Goal: Task Accomplishment & Management: Complete application form

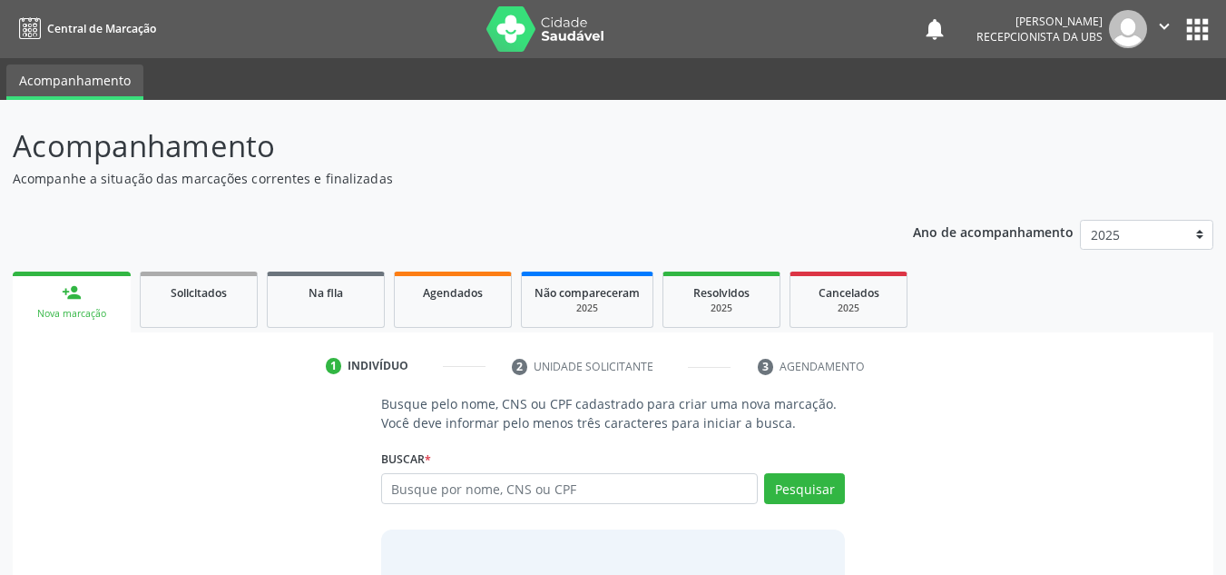
click at [412, 493] on input "text" at bounding box center [570, 488] width 378 height 31
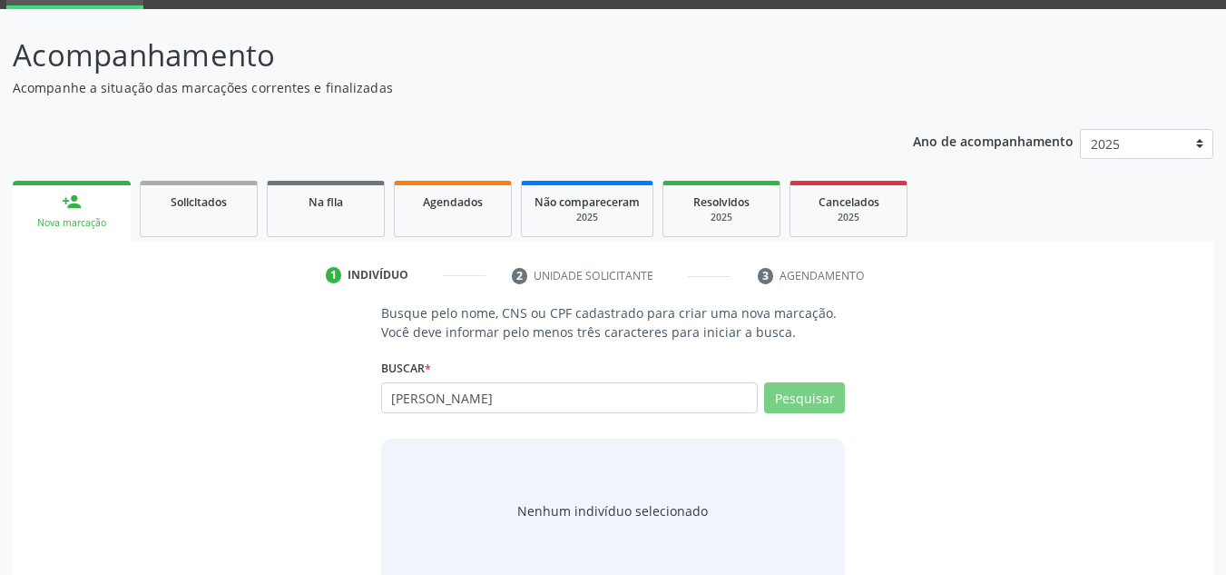
scroll to position [125, 0]
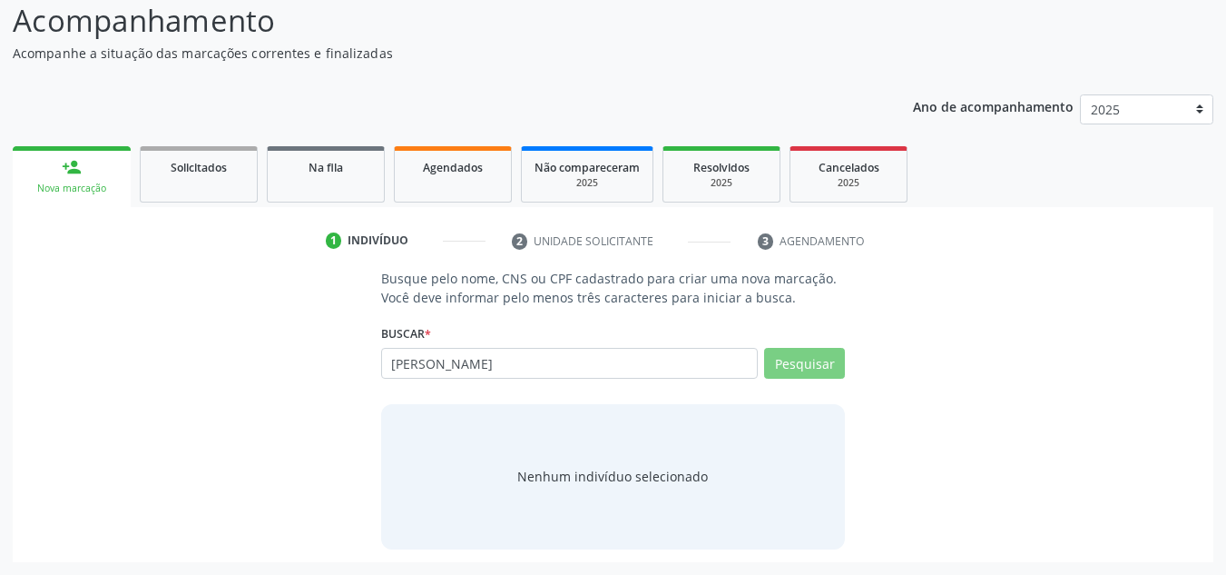
click at [436, 354] on input "[PERSON_NAME]" at bounding box center [570, 363] width 378 height 31
click at [633, 371] on input "RUBEM ELIAS DA SILVA SANTOS LIMA" at bounding box center [570, 363] width 378 height 31
type input "RUBEM ELIAS DA SILVA SANTOS LIM"
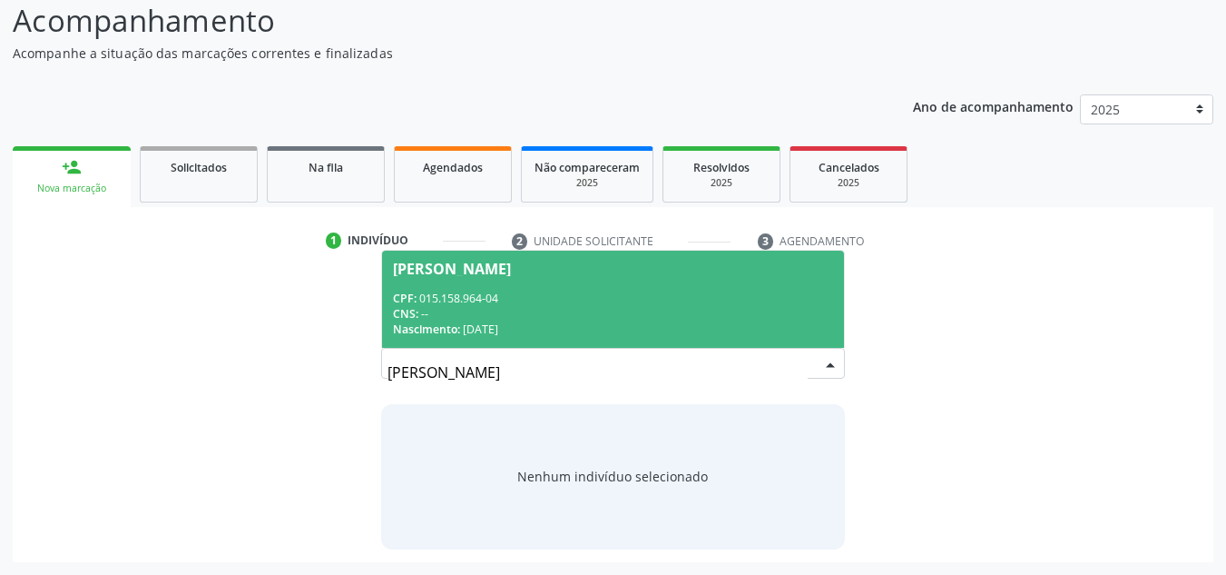
click at [806, 359] on input "RUBEM ELIAS DA SILVA SANTOS LIMA" at bounding box center [598, 372] width 421 height 36
click at [467, 296] on div "CPF: 015.158.964-04" at bounding box center [613, 297] width 441 height 15
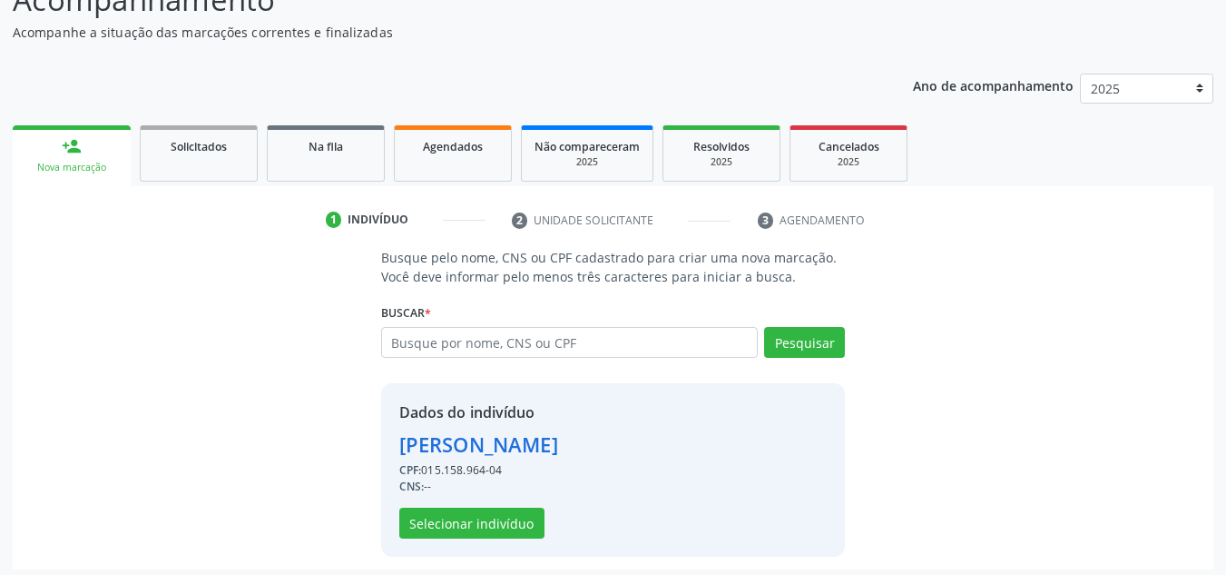
scroll to position [153, 0]
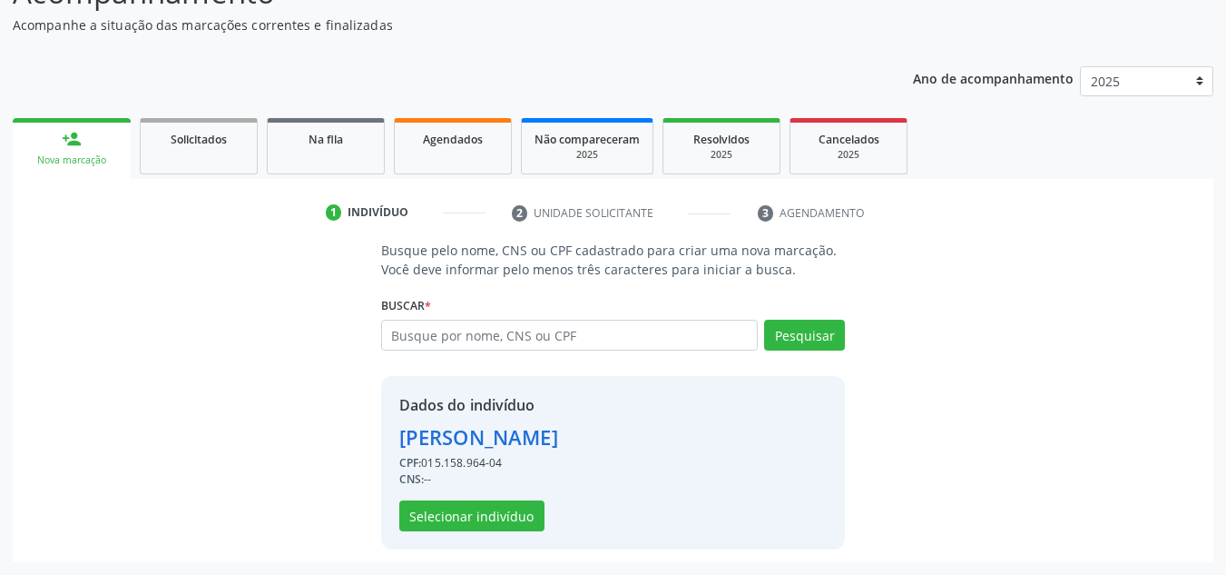
drag, startPoint x: 722, startPoint y: 440, endPoint x: 397, endPoint y: 442, distance: 324.9
click at [397, 442] on div "Dados do indivíduo Rubem Elias da Silva Santos Lima CPF: 015.158.964-04 CNS: --…" at bounding box center [613, 462] width 465 height 173
copy div "[PERSON_NAME]"
click at [450, 503] on button "Selecionar indivíduo" at bounding box center [471, 515] width 145 height 31
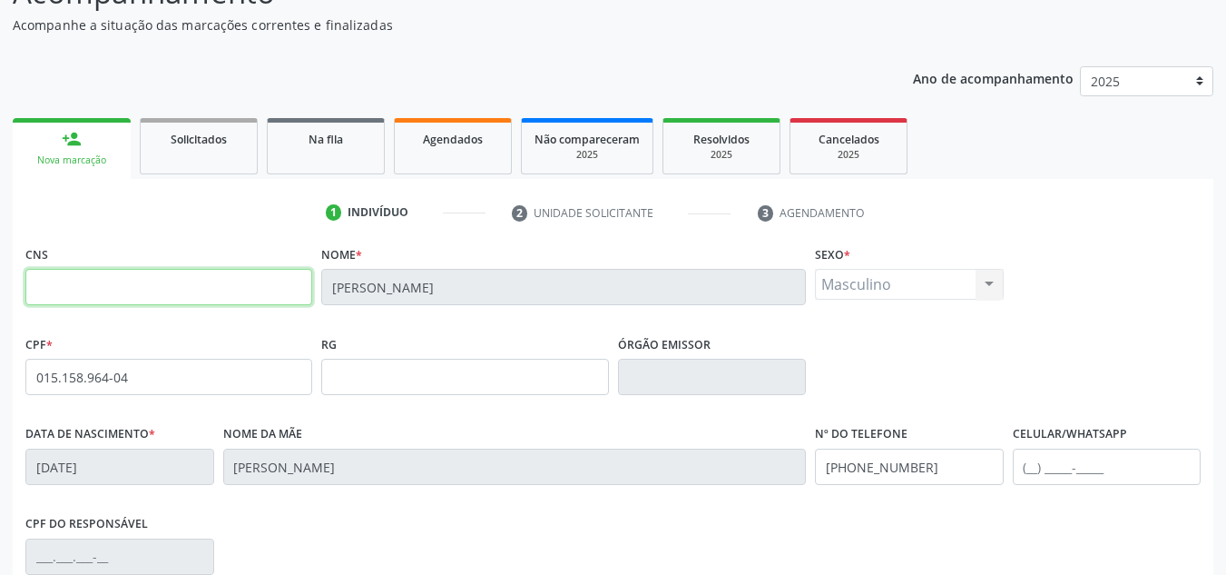
click at [288, 288] on input "text" at bounding box center [168, 287] width 287 height 36
click at [192, 210] on ul "1 Indivíduo 2 Unidade solicitante 3 Agendamento" at bounding box center [613, 213] width 1201 height 30
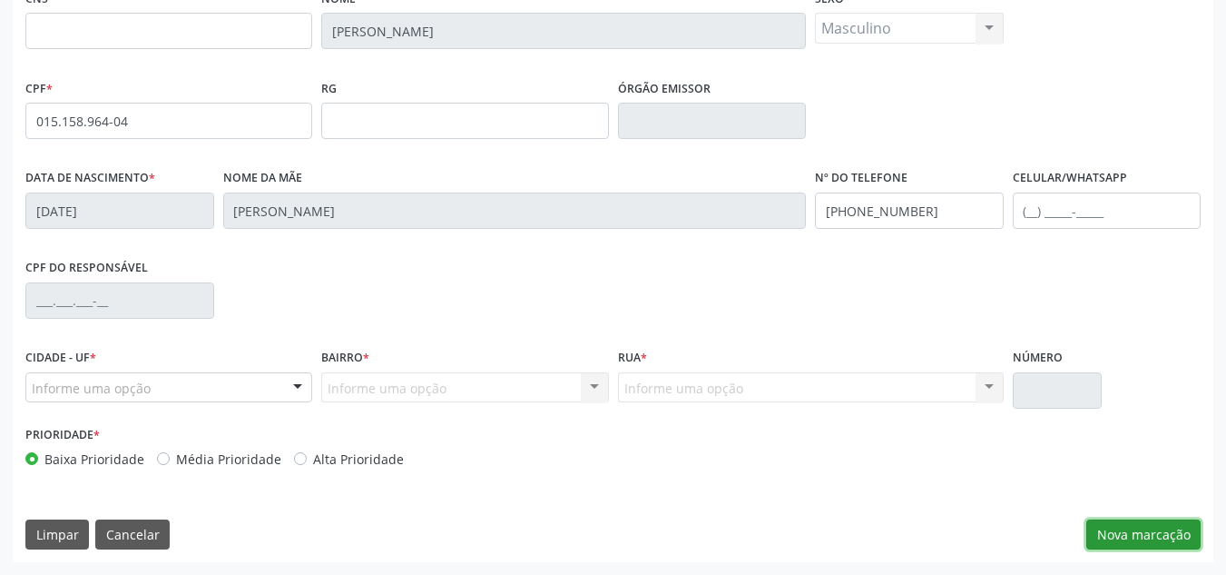
click at [1123, 538] on button "Nova marcação" at bounding box center [1143, 534] width 114 height 31
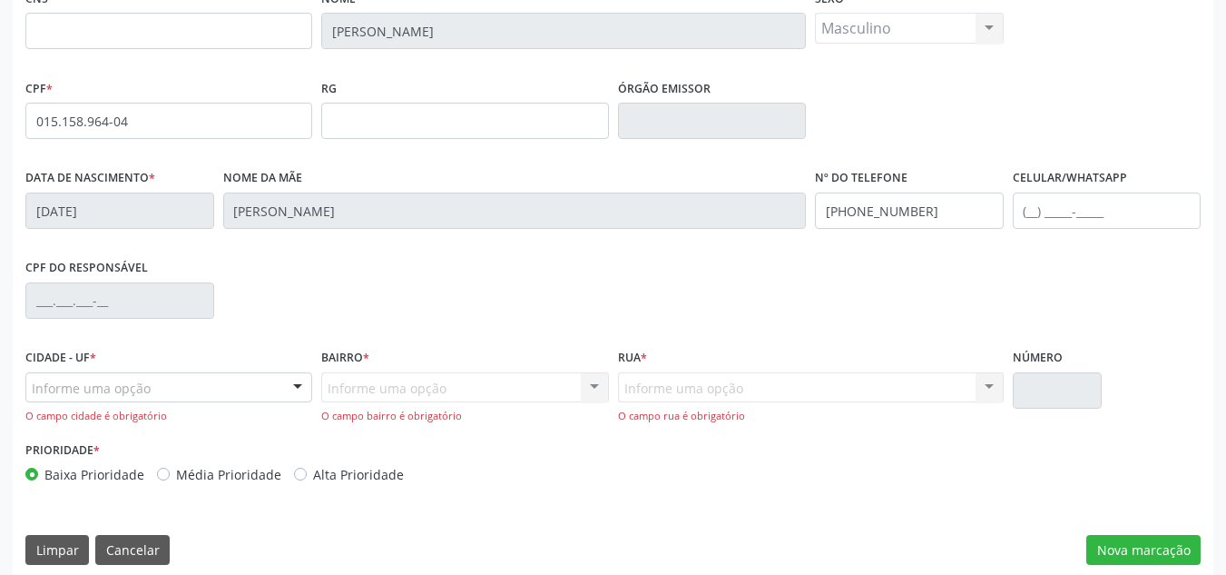
click at [300, 380] on div at bounding box center [297, 388] width 27 height 31
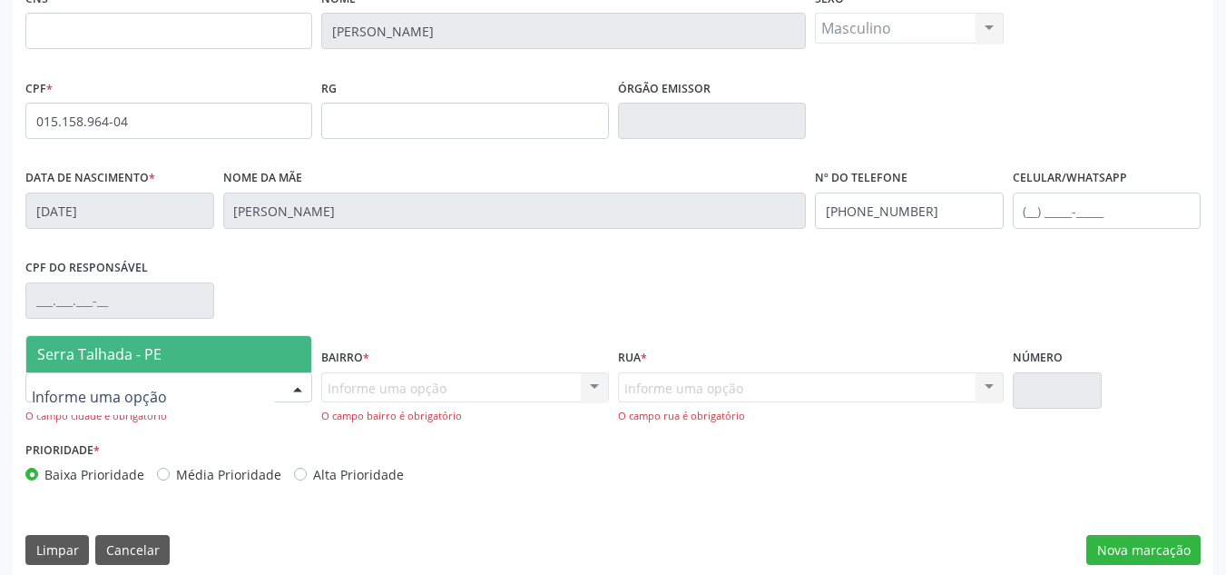
click at [181, 362] on span "Serra Talhada - PE" at bounding box center [168, 354] width 285 height 36
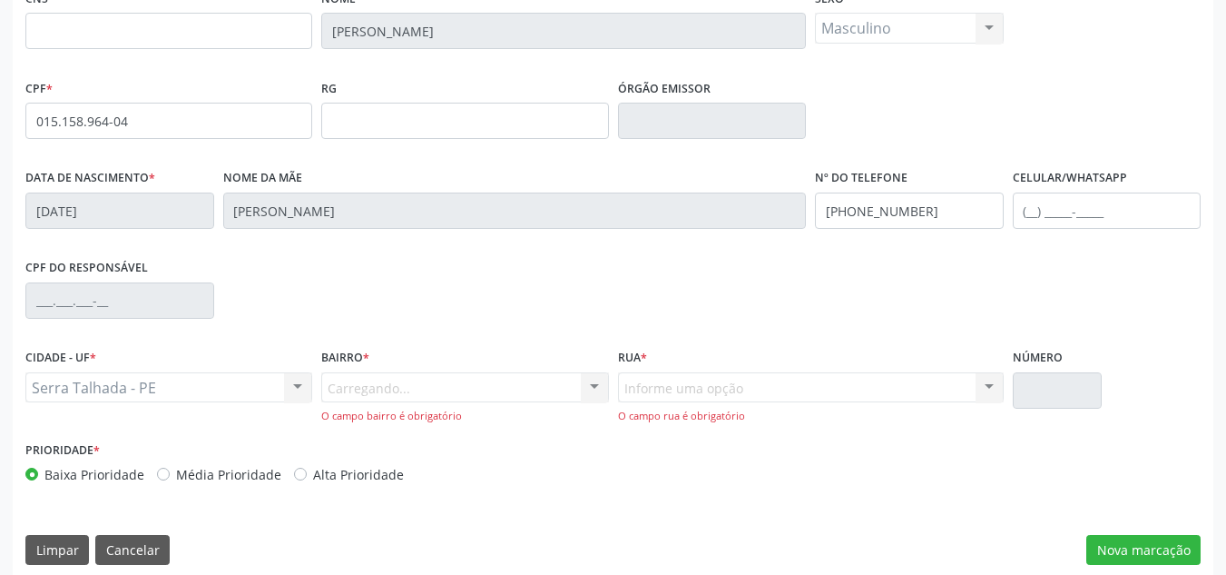
click at [604, 397] on div "Carregando... Nenhum resultado encontrado para: " " Nenhuma opção encontrada. D…" at bounding box center [464, 398] width 287 height 52
click at [561, 385] on div "Carregando... Nenhum resultado encontrado para: " " Nenhuma opção encontrada. D…" at bounding box center [464, 398] width 287 height 52
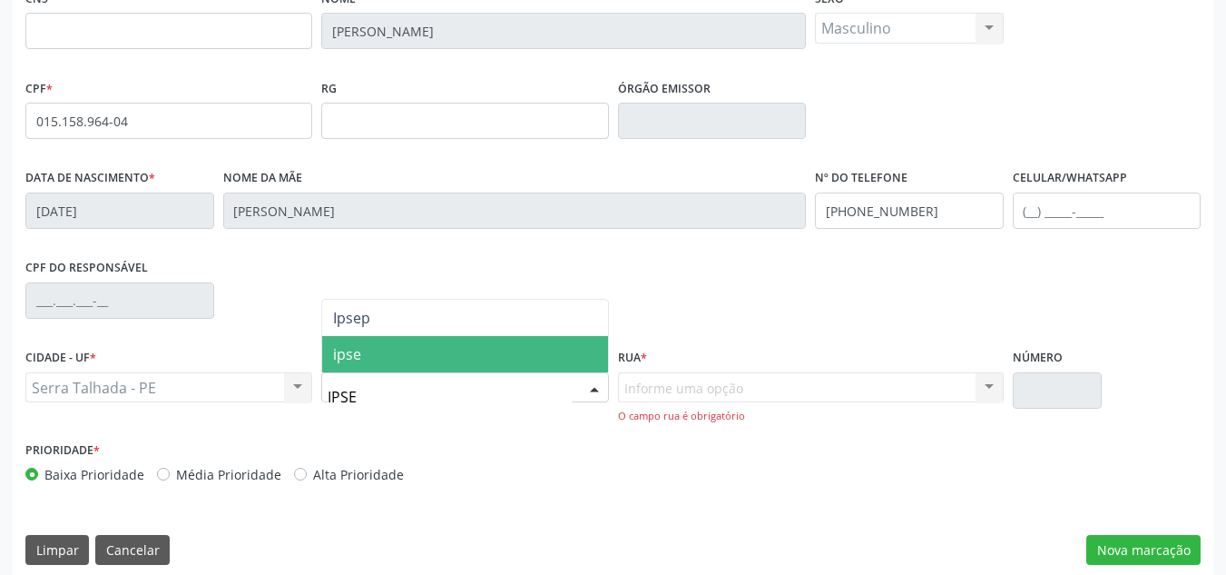
type input "IPSEP"
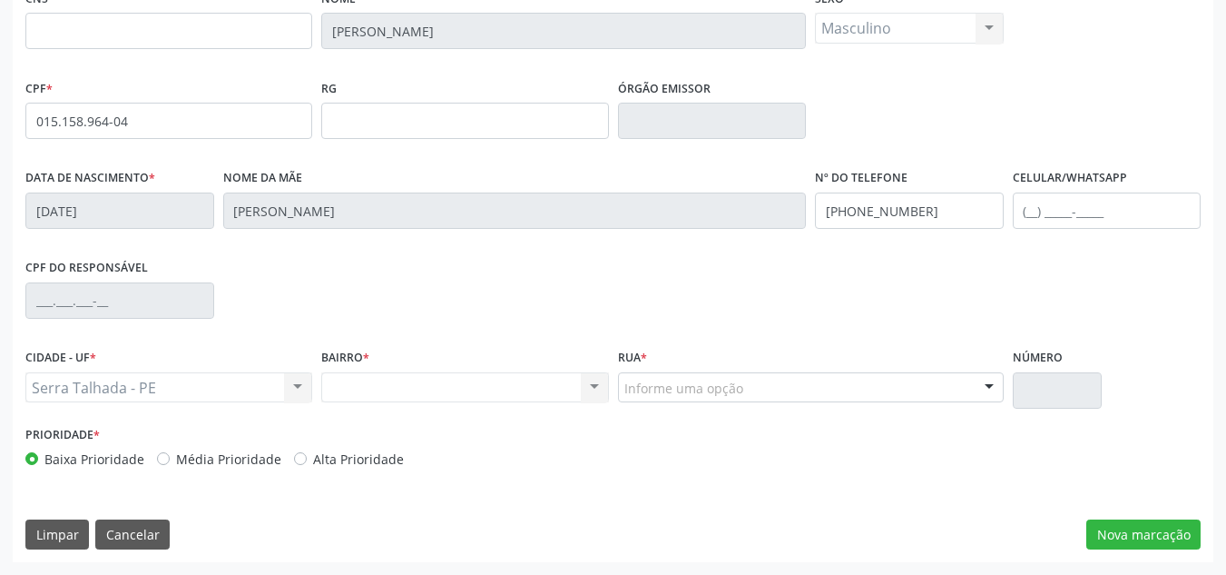
click at [656, 370] on div "Rua * Informe uma opção [GEOGRAPHIC_DATA] Lins [GEOGRAPHIC_DATA][PERSON_NAME] […" at bounding box center [811, 373] width 386 height 58
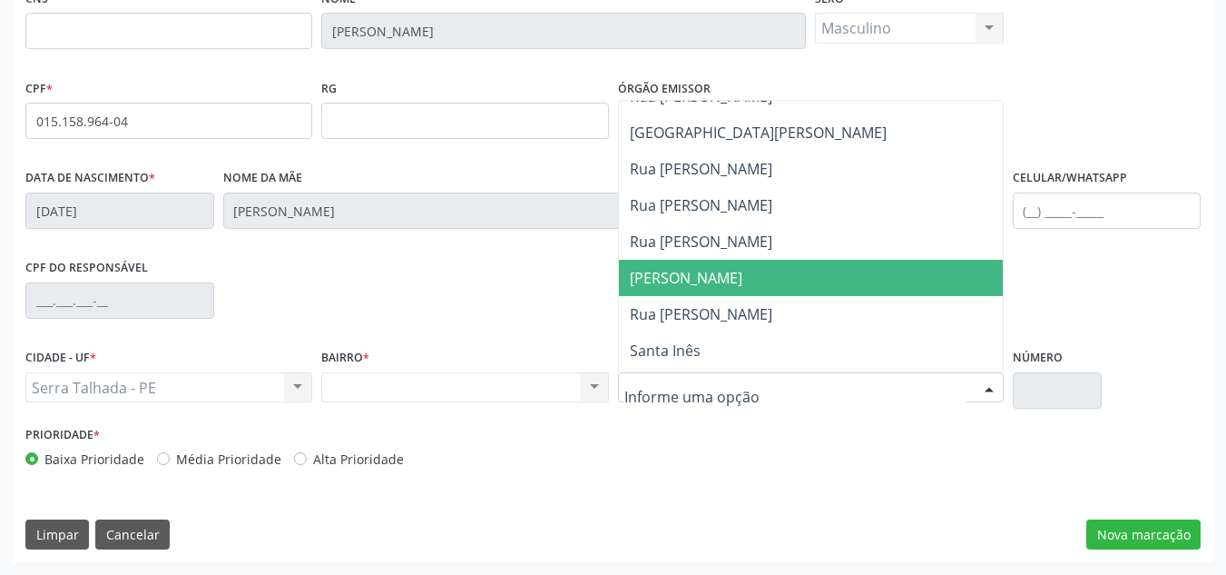
scroll to position [272, 0]
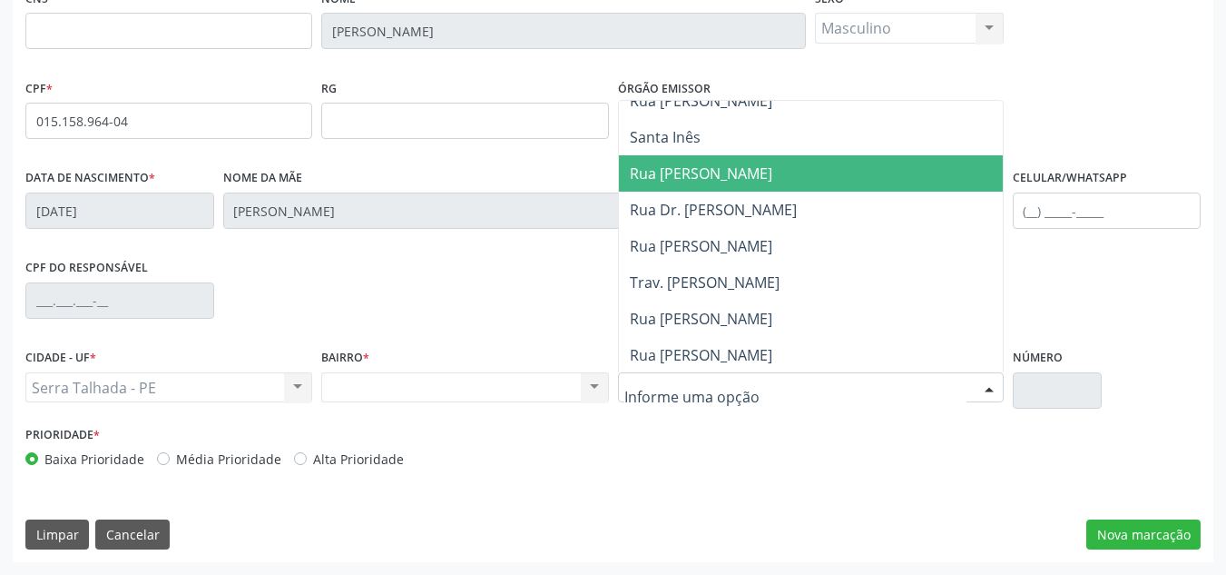
click at [728, 175] on span "Rua [PERSON_NAME]" at bounding box center [701, 173] width 142 height 20
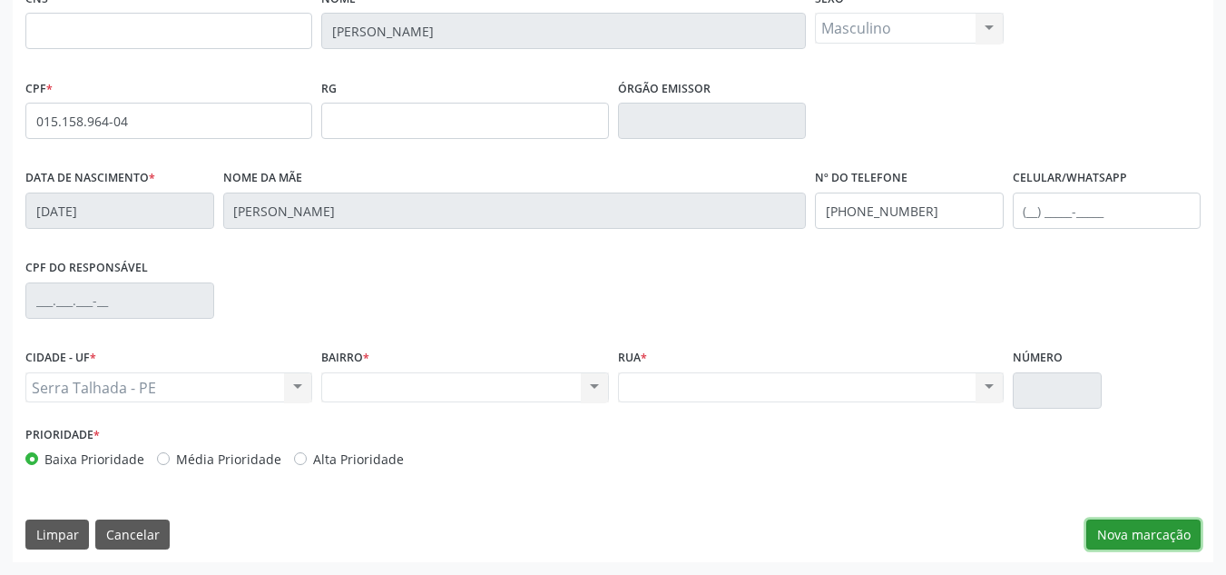
click at [1125, 519] on button "Nova marcação" at bounding box center [1143, 534] width 114 height 31
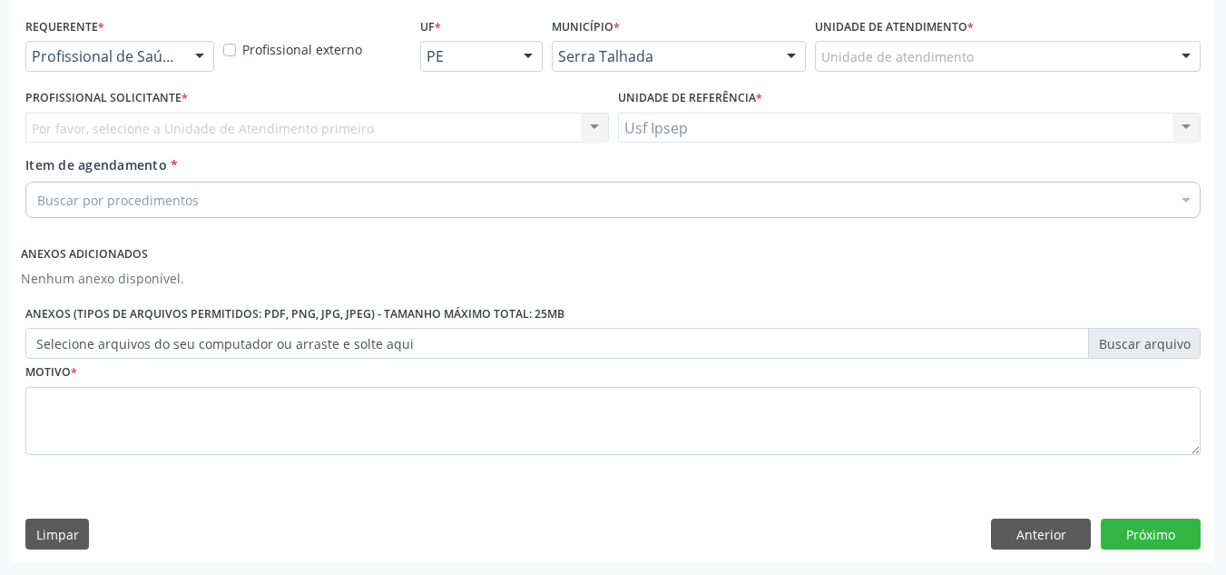
scroll to position [381, 0]
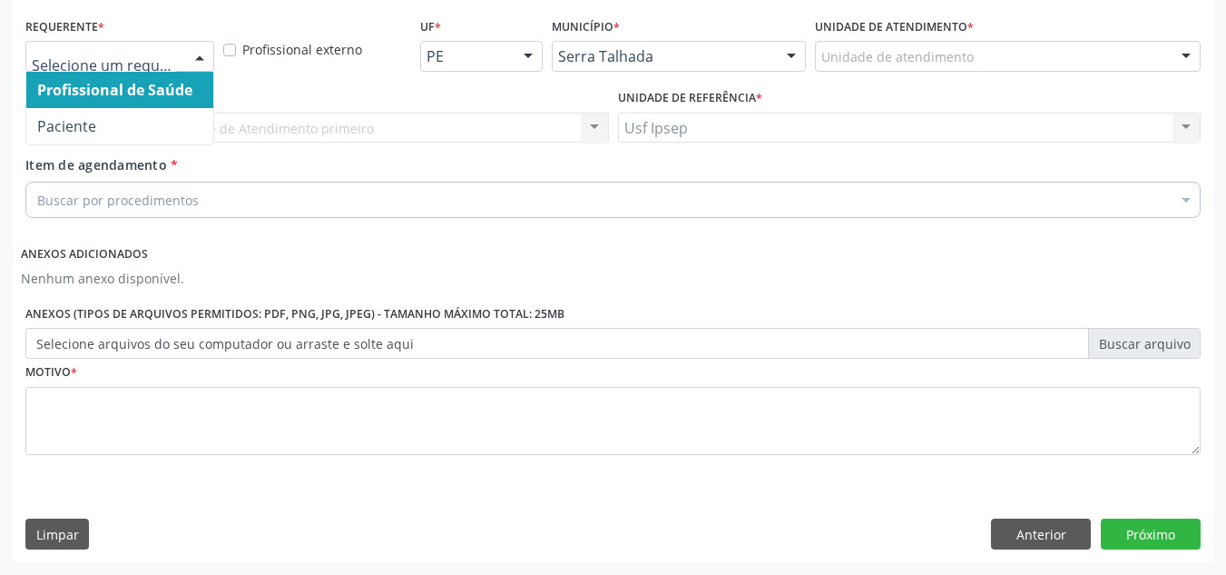
click at [194, 42] on div at bounding box center [199, 57] width 27 height 31
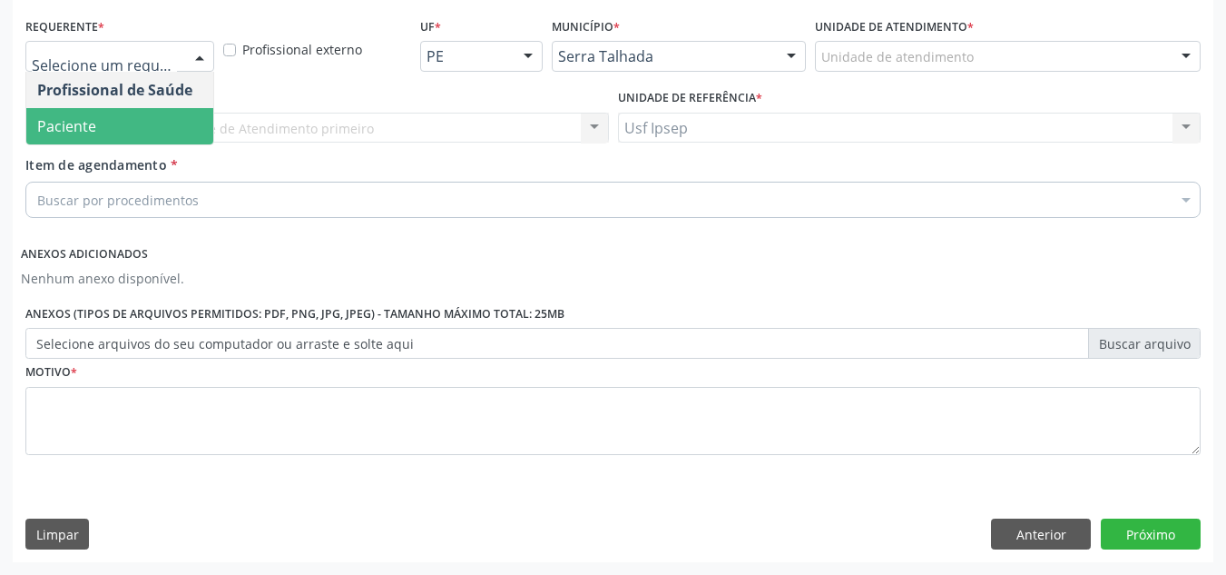
click at [82, 123] on span "Paciente" at bounding box center [66, 126] width 59 height 20
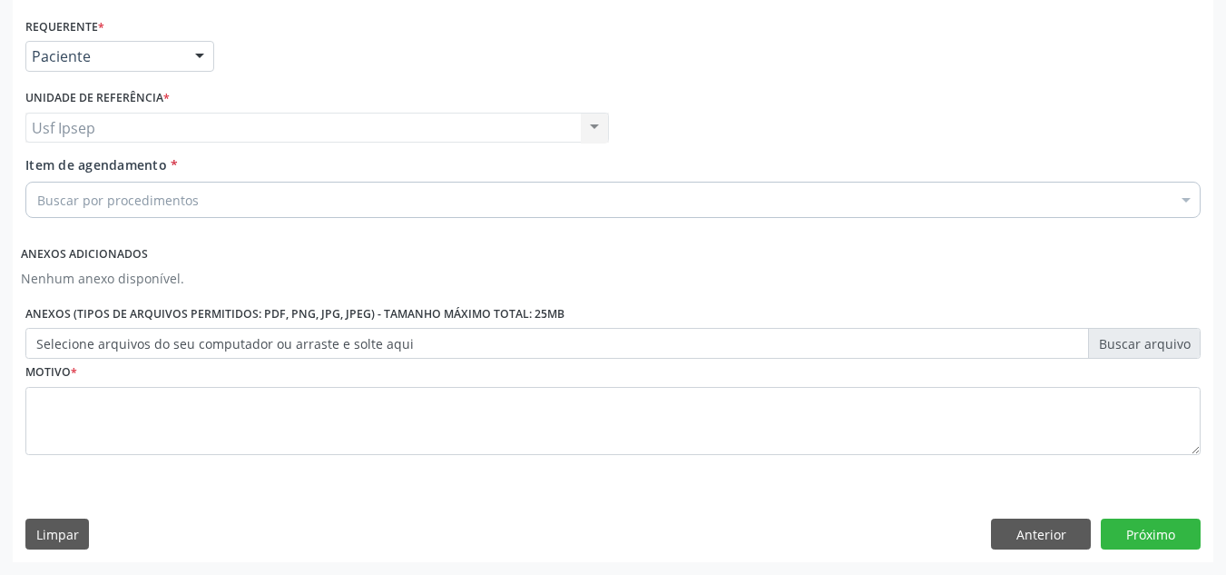
click at [110, 136] on div "Usf Ipsep Usf Ipsep Nenhum resultado encontrado para: " " Não há nenhuma opção …" at bounding box center [317, 128] width 584 height 31
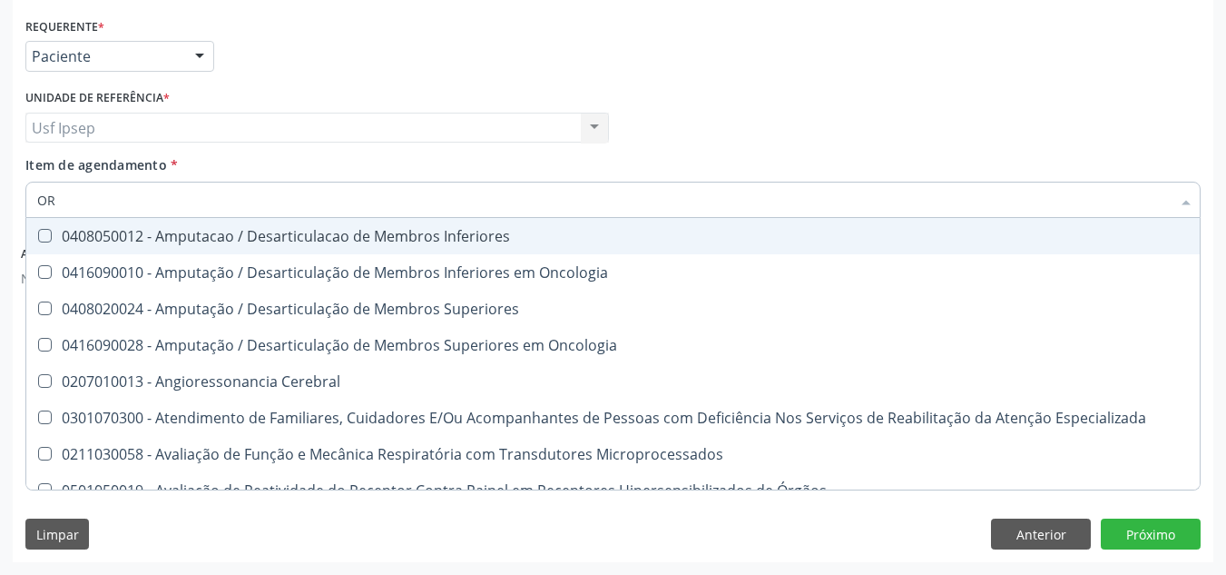
type input "O"
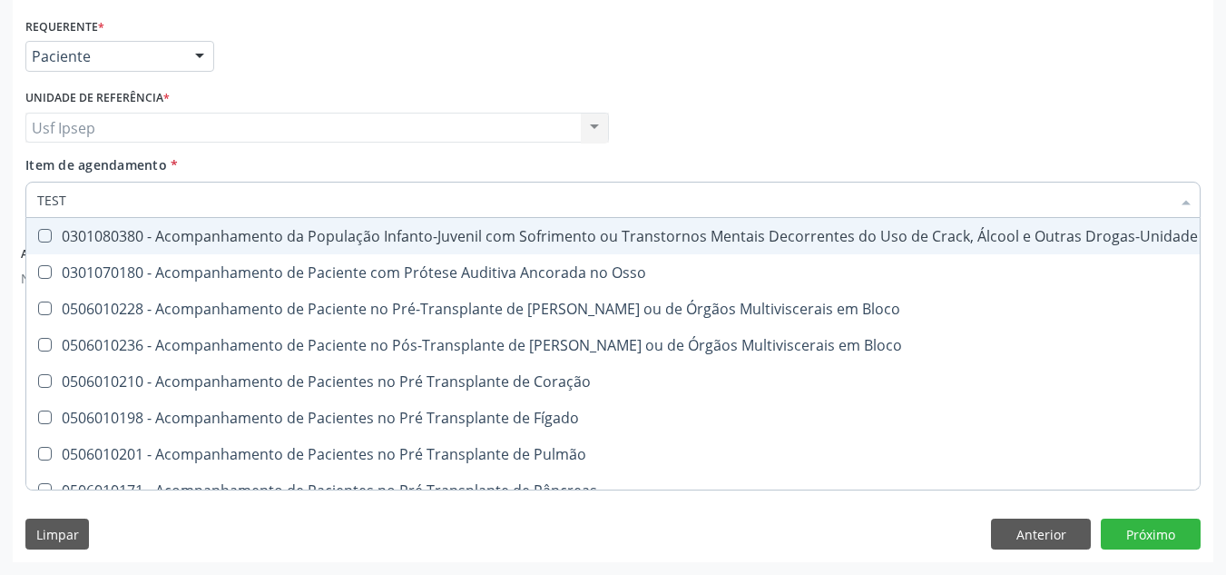
type input "TESTE"
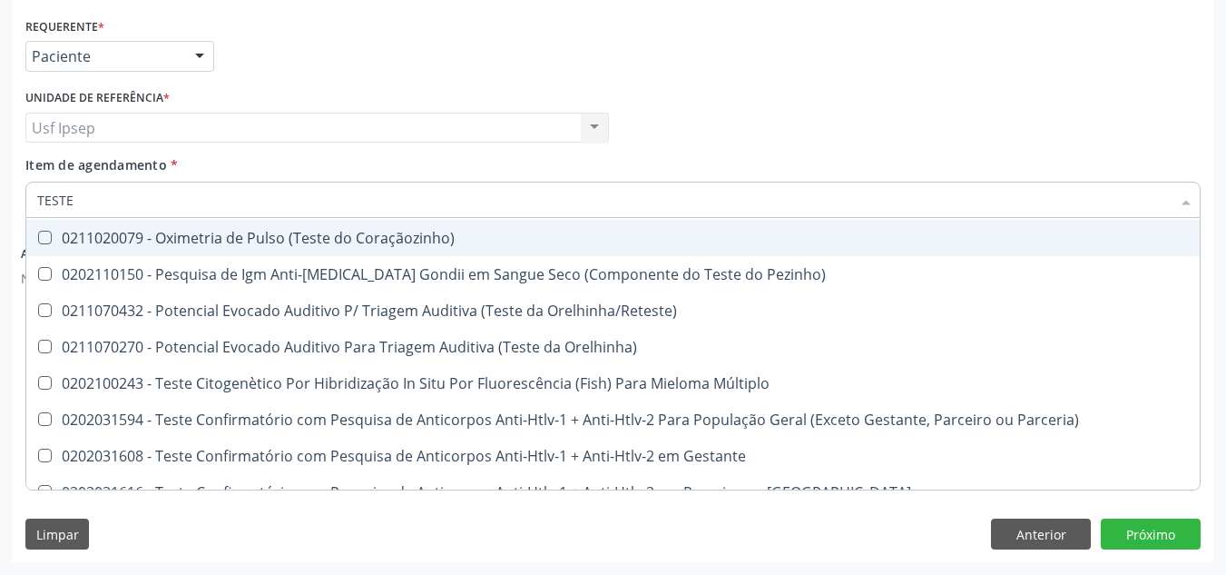
scroll to position [363, 0]
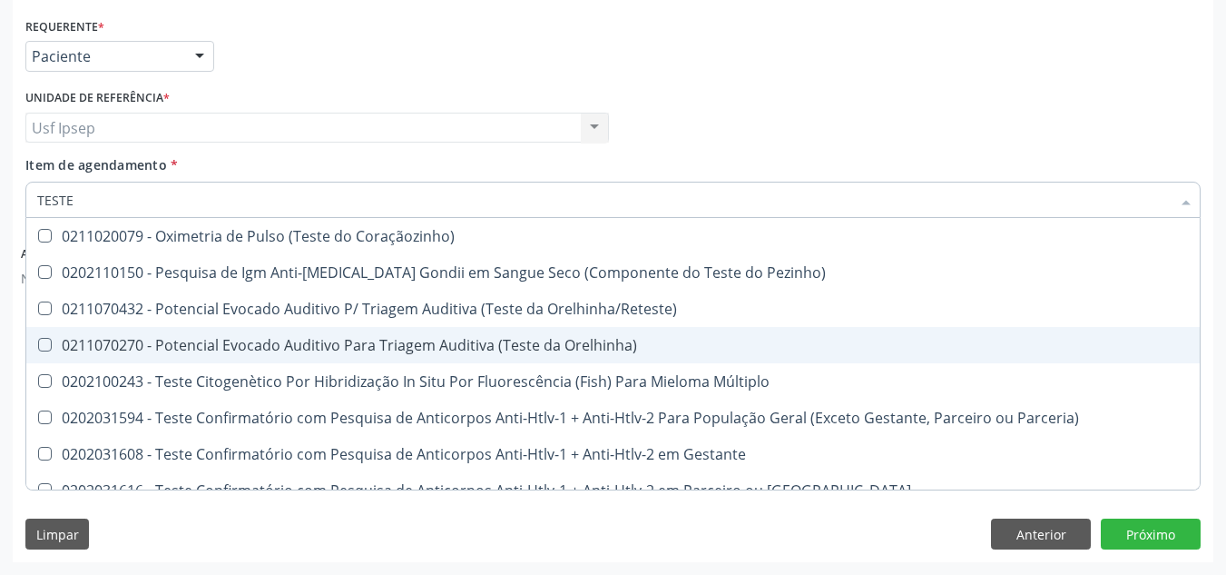
click at [468, 345] on div "0211070270 - Potencial Evocado Auditivo Para Triagem Auditiva (Teste da Orelhin…" at bounding box center [670, 345] width 1267 height 15
checkbox Orelhinha\) "true"
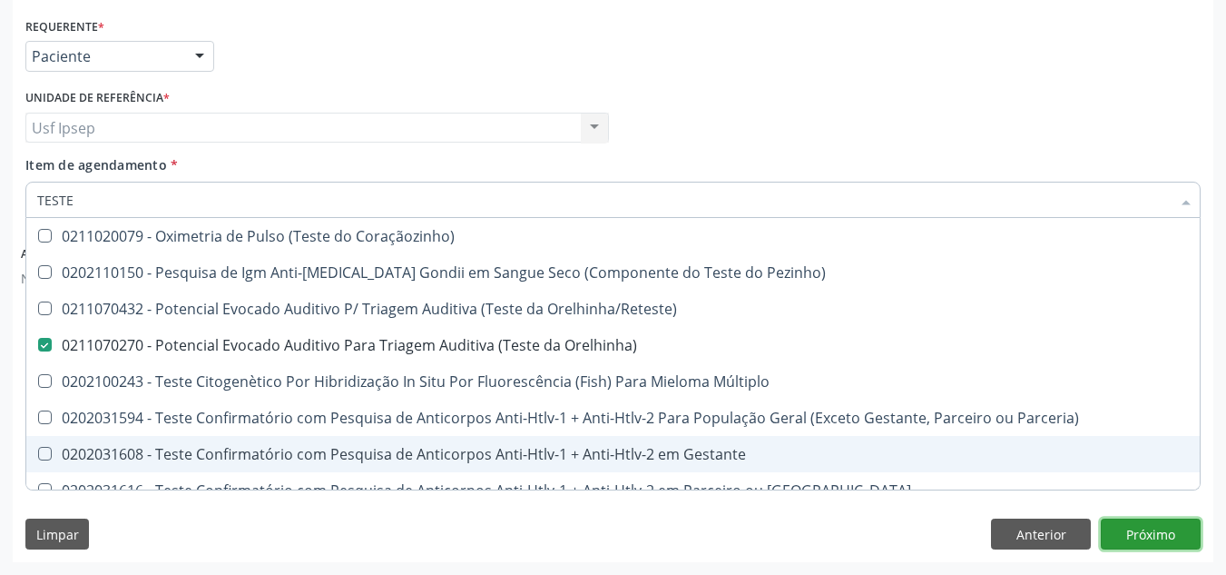
click at [1140, 526] on button "Próximo" at bounding box center [1151, 533] width 100 height 31
checkbox Estimulo "true"
checkbox Orelhinha\) "false"
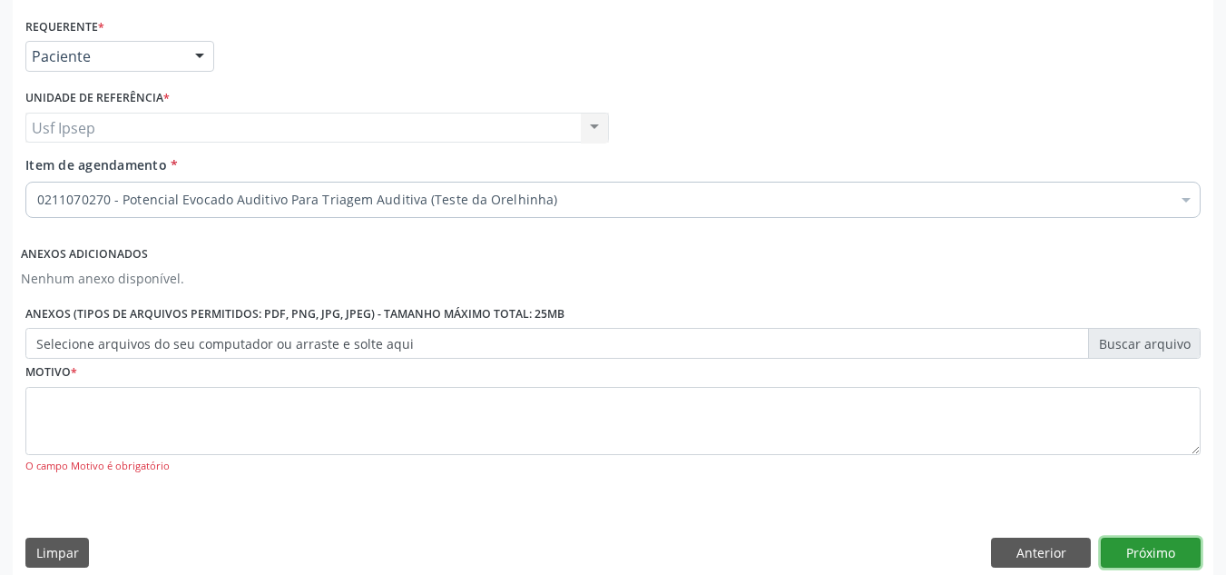
scroll to position [0, 0]
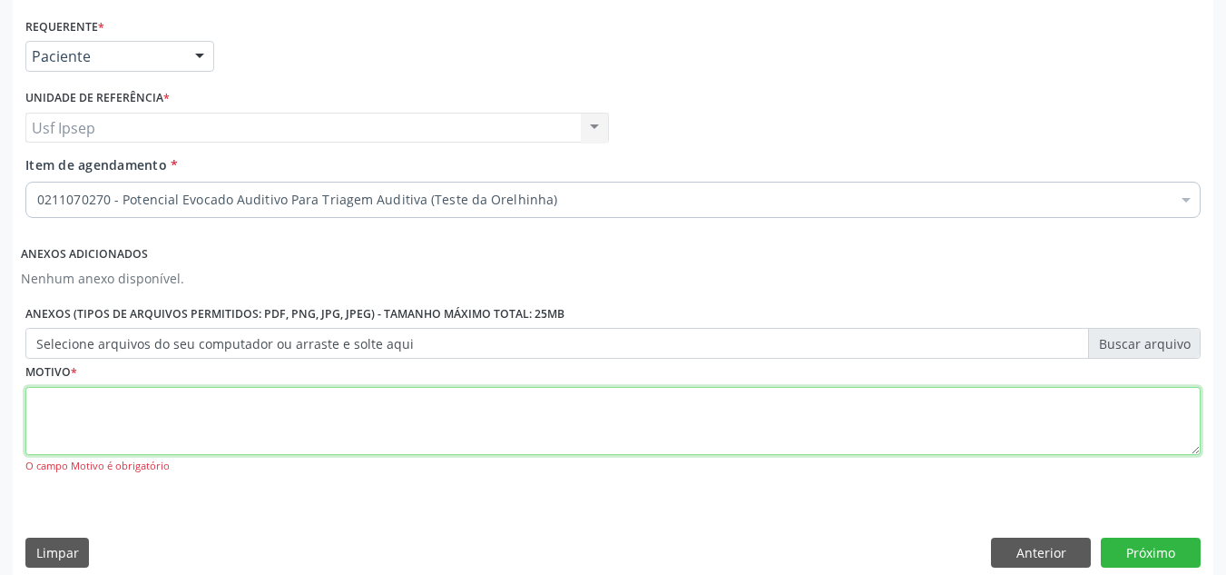
click at [426, 388] on textarea at bounding box center [612, 421] width 1175 height 69
type textarea "*"
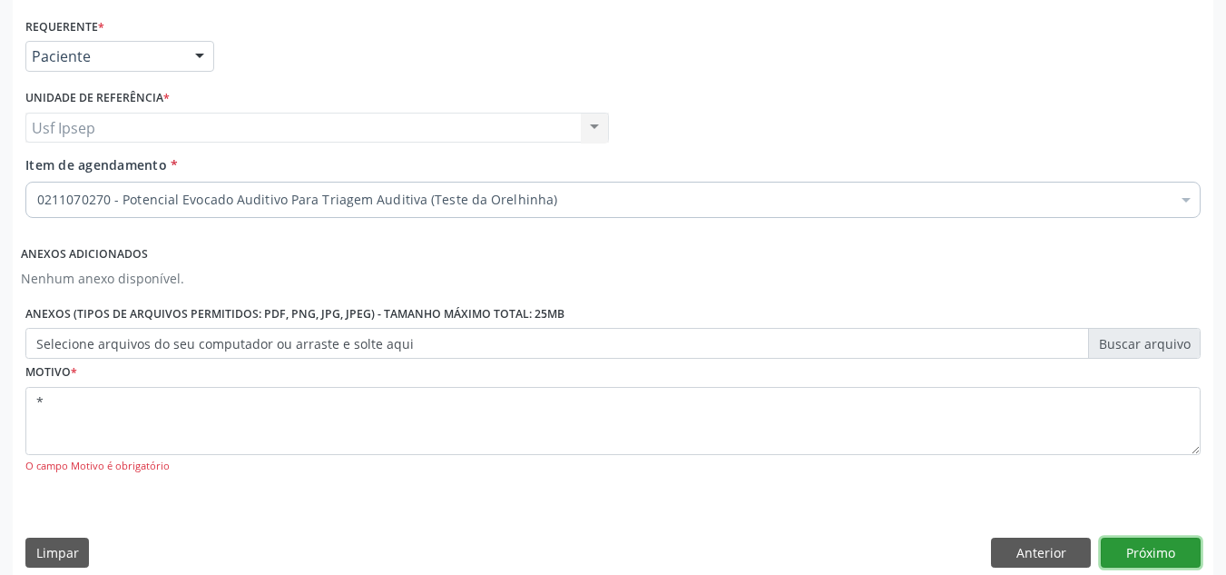
click at [1138, 544] on button "Próximo" at bounding box center [1151, 552] width 100 height 31
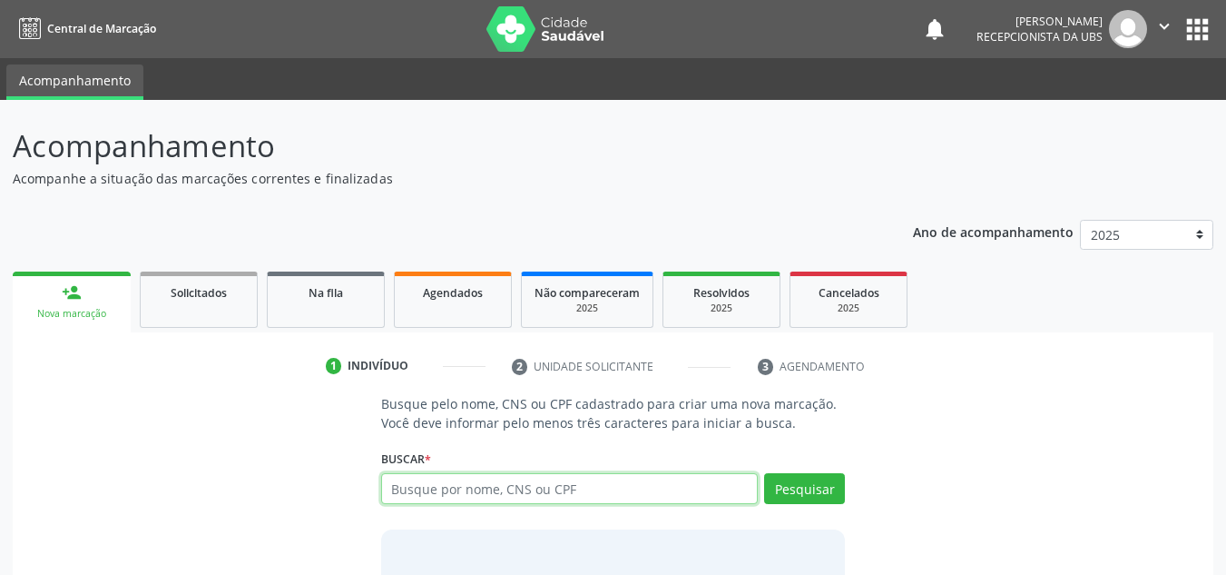
paste input "[PERSON_NAME]"
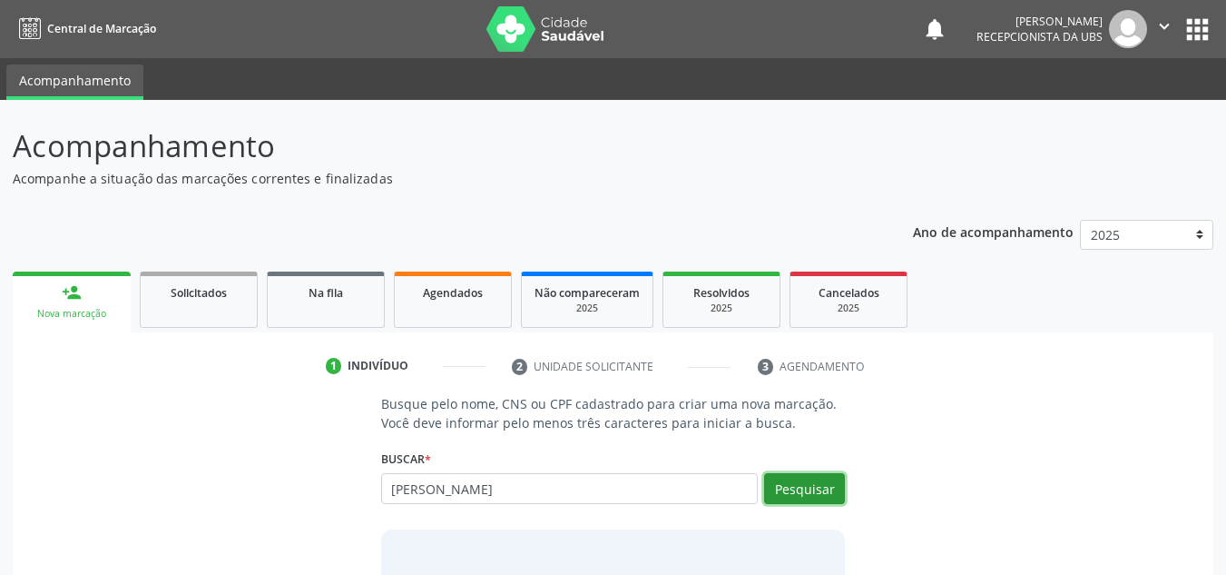
click at [799, 492] on button "Pesquisar" at bounding box center [804, 488] width 81 height 31
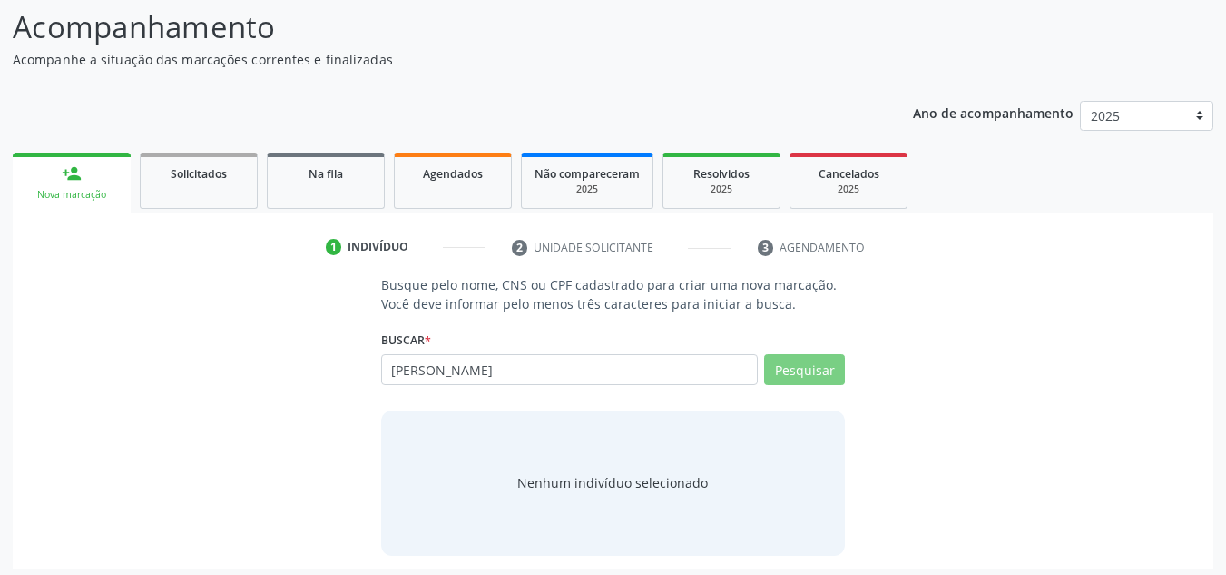
scroll to position [125, 0]
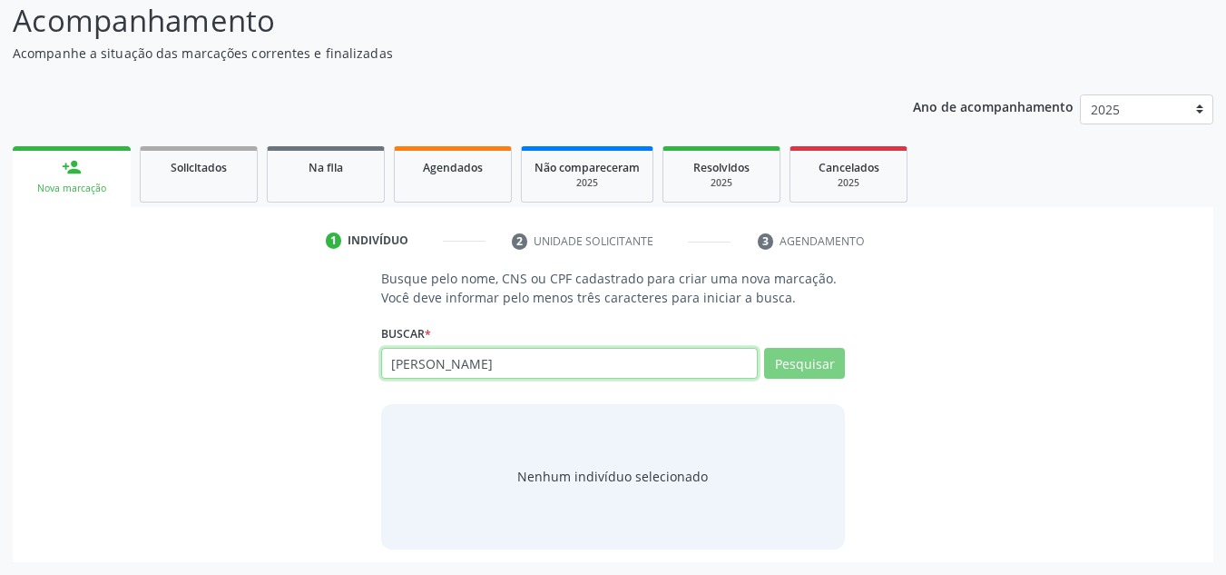
click at [606, 369] on input "[PERSON_NAME]" at bounding box center [570, 363] width 378 height 31
type input "[PERSON_NAME]"
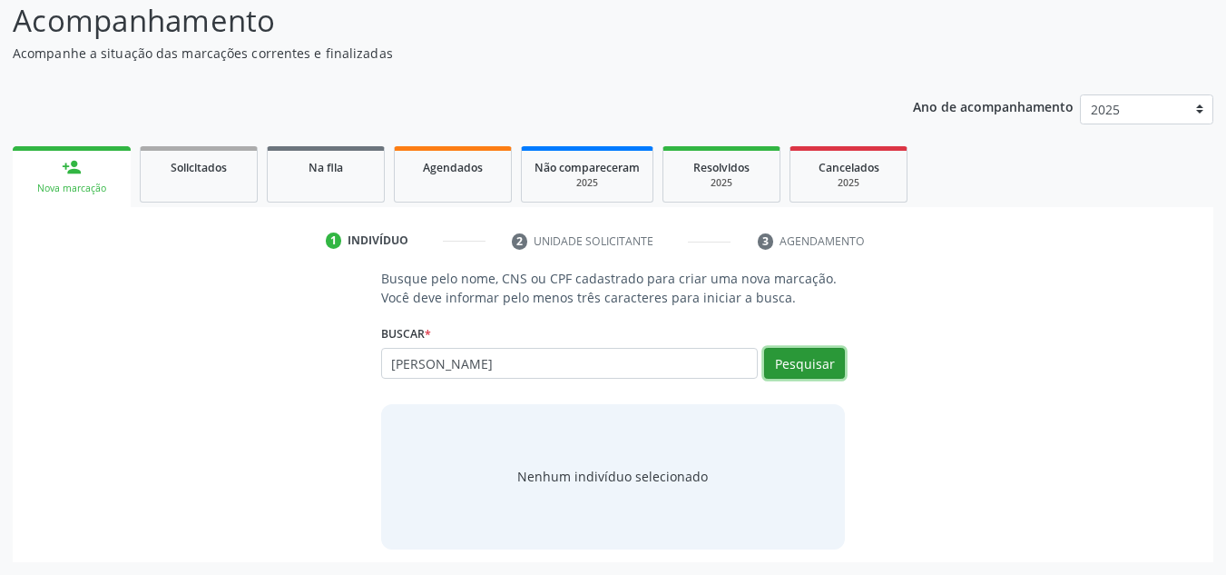
click at [812, 356] on button "Pesquisar" at bounding box center [804, 363] width 81 height 31
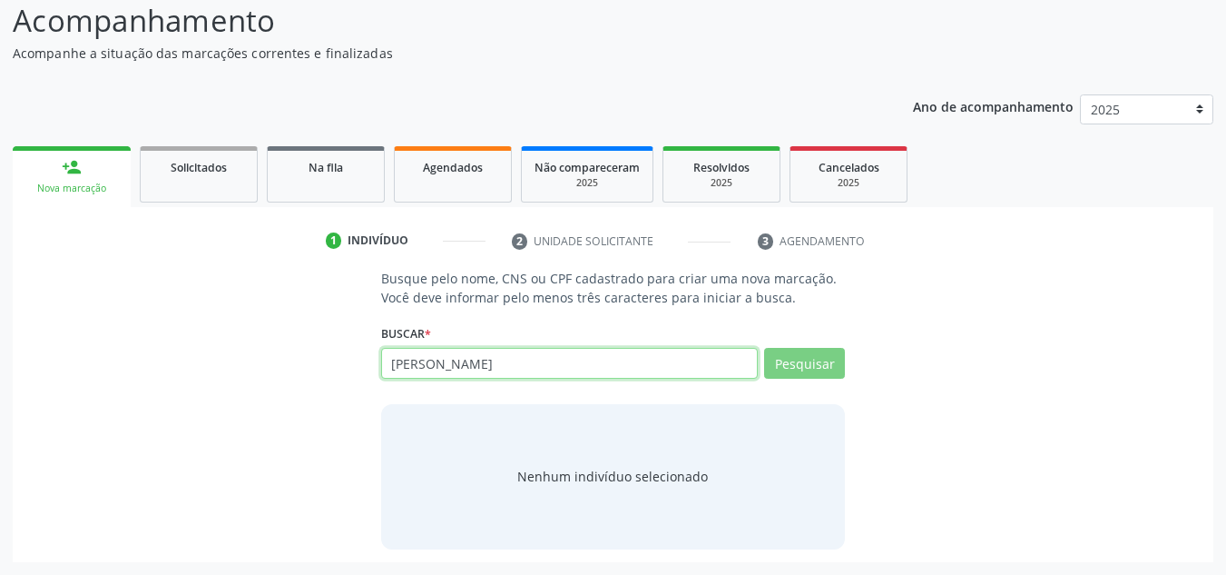
click at [629, 370] on input "[PERSON_NAME]" at bounding box center [570, 363] width 378 height 31
type input "[PERSON_NAME]"
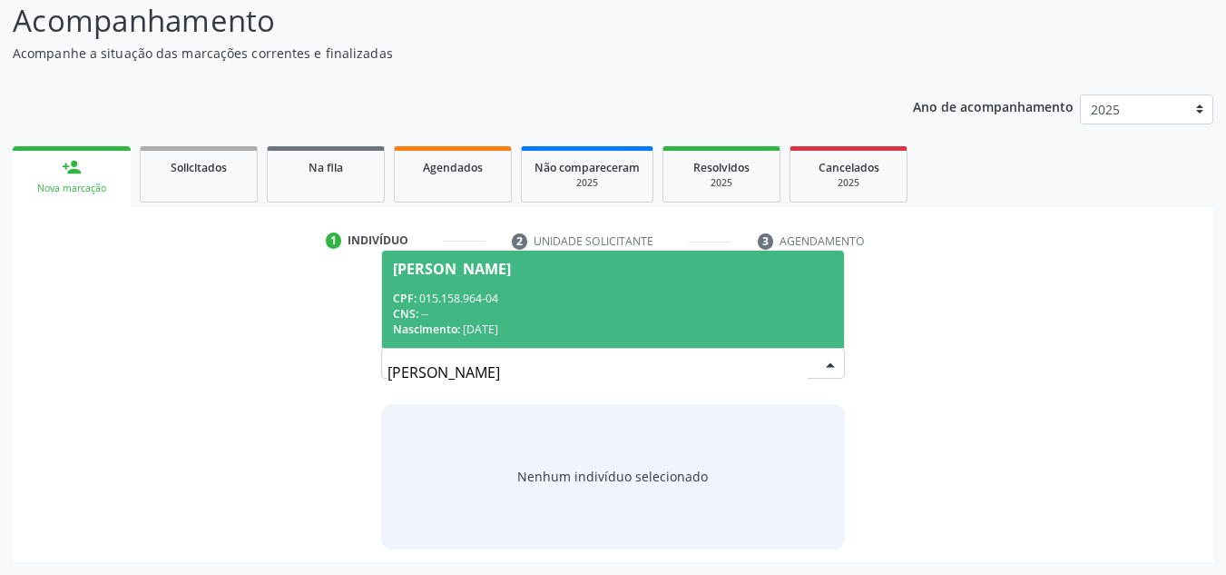
click at [634, 283] on span "[PERSON_NAME] CPF: 015.158.964-04 CNS: -- Nascimento: [DATE]" at bounding box center [613, 299] width 463 height 97
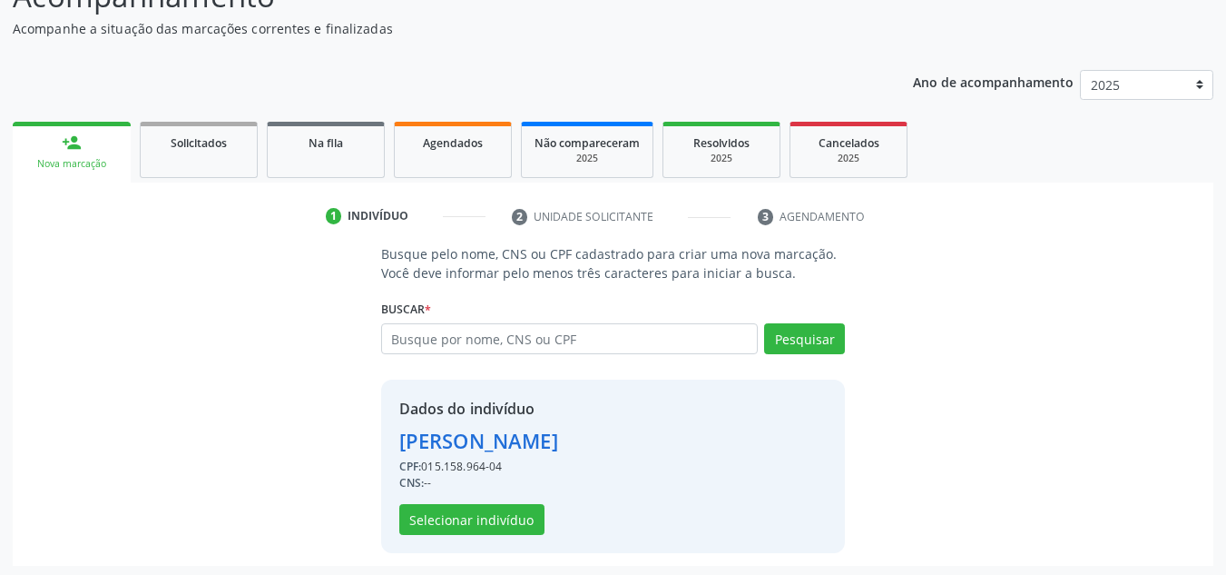
scroll to position [153, 0]
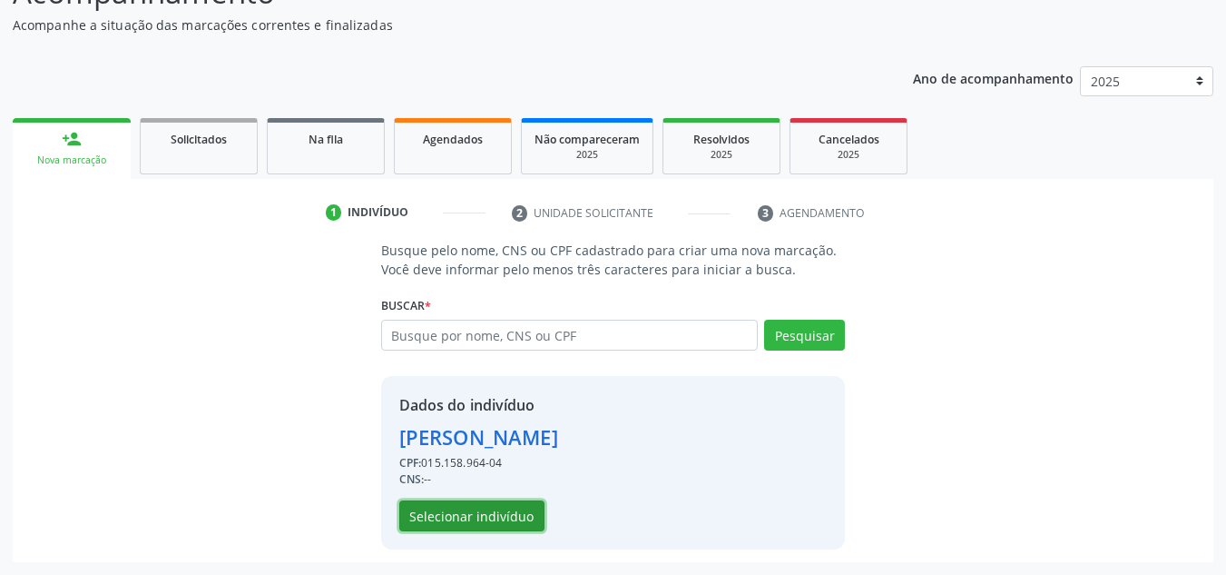
click at [489, 524] on button "Selecionar indivíduo" at bounding box center [471, 515] width 145 height 31
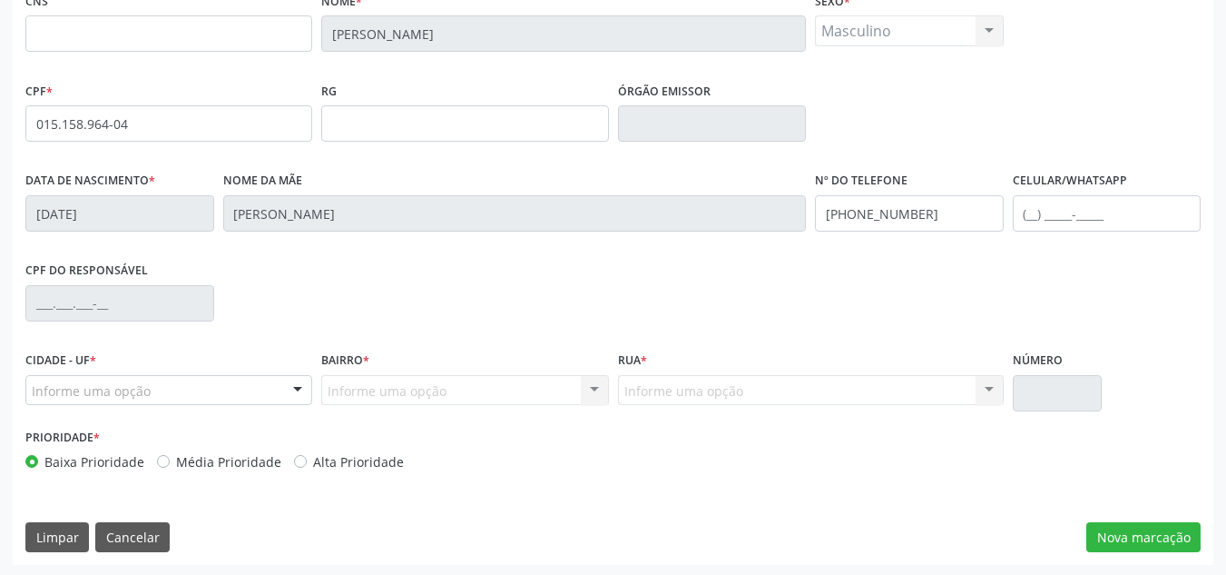
scroll to position [409, 0]
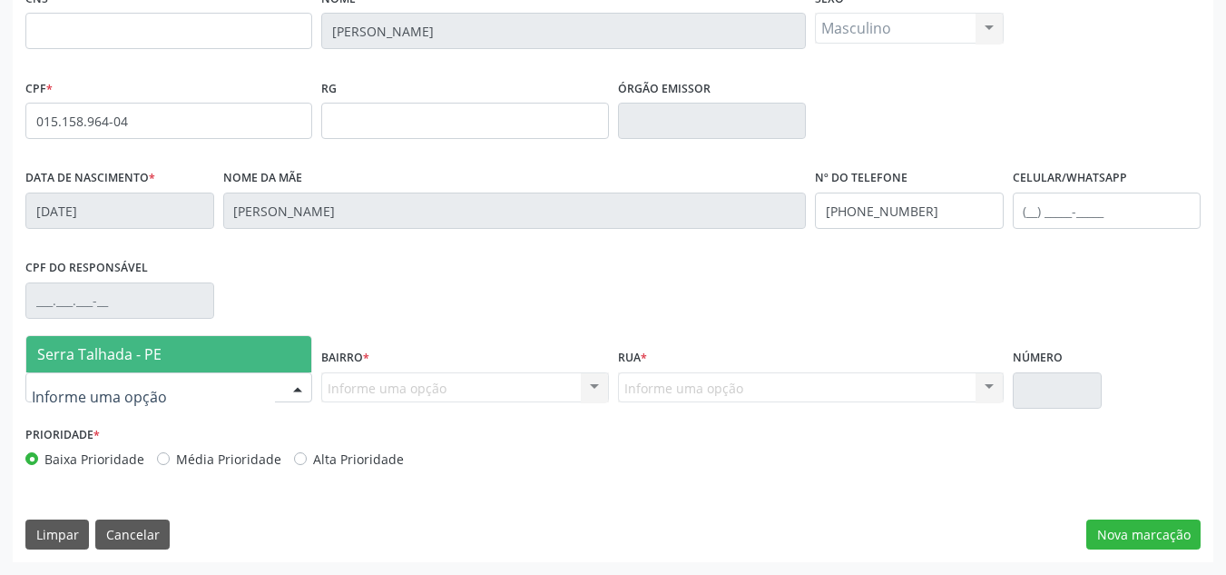
click at [197, 392] on div at bounding box center [168, 387] width 287 height 31
click at [154, 372] on div at bounding box center [168, 387] width 287 height 31
drag, startPoint x: 251, startPoint y: 352, endPoint x: 335, endPoint y: 371, distance: 85.6
click at [253, 352] on span "Serra Talhada - PE" at bounding box center [168, 354] width 285 height 36
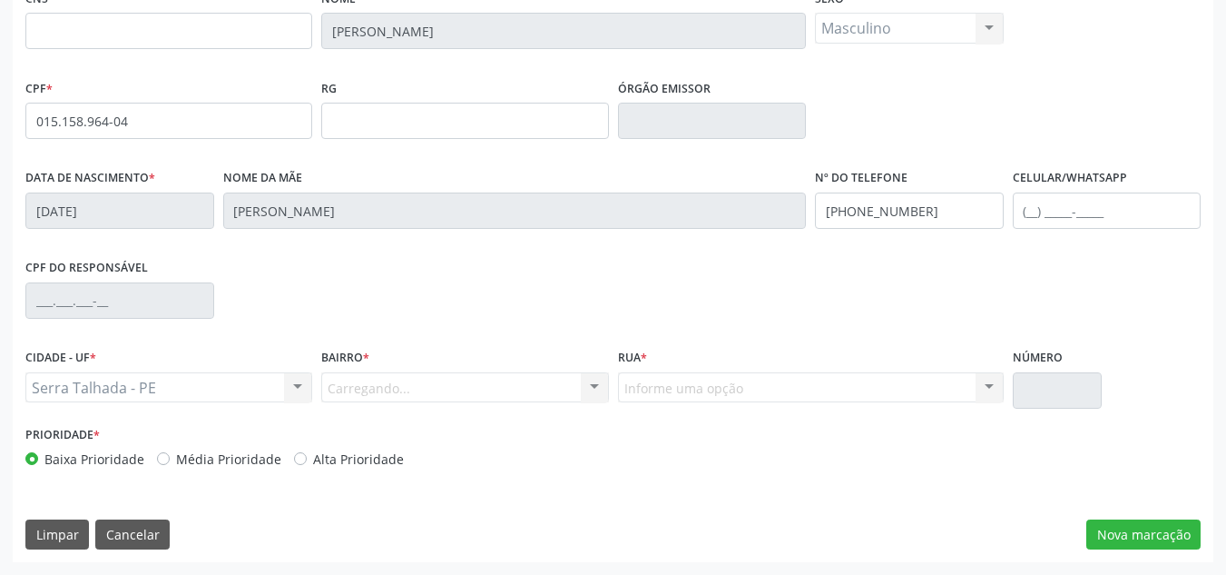
click at [352, 375] on div "Carregando... Nenhum resultado encontrado para: " " Nenhuma opção encontrada. D…" at bounding box center [464, 387] width 287 height 31
click at [377, 384] on div "Carregando... Nenhum resultado encontrado para: " " Nenhuma opção encontrada. D…" at bounding box center [464, 387] width 287 height 31
click at [1180, 514] on div "CNS Nome * [PERSON_NAME] * Masculino Masculino Feminino Nenhum resultado encont…" at bounding box center [613, 273] width 1201 height 577
click at [1176, 532] on button "Nova marcação" at bounding box center [1143, 534] width 114 height 31
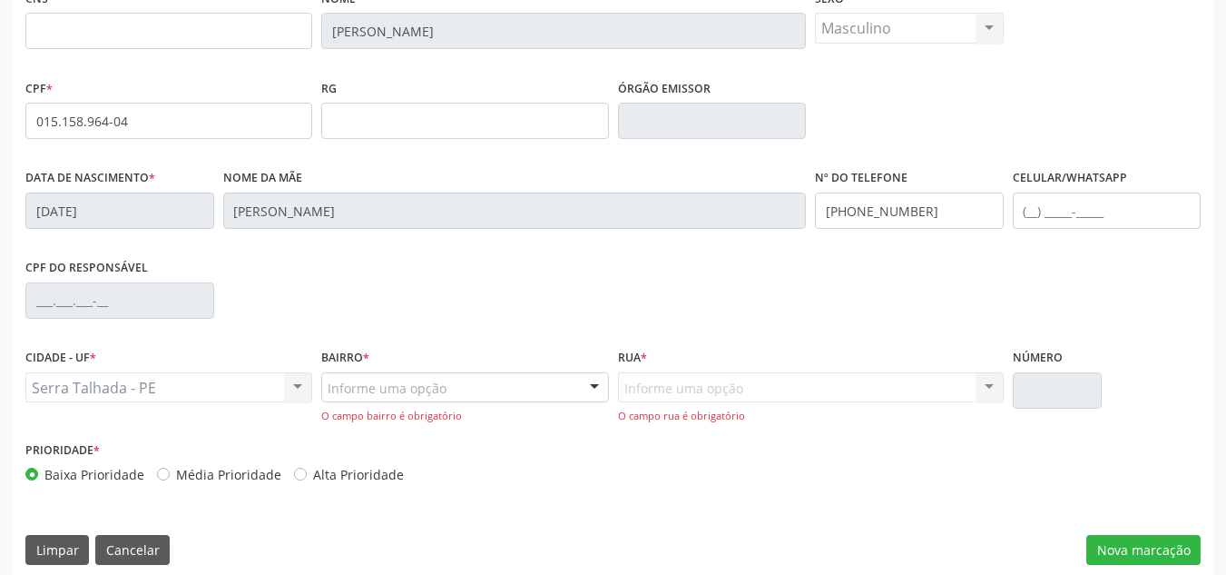
click at [601, 392] on div at bounding box center [594, 388] width 27 height 31
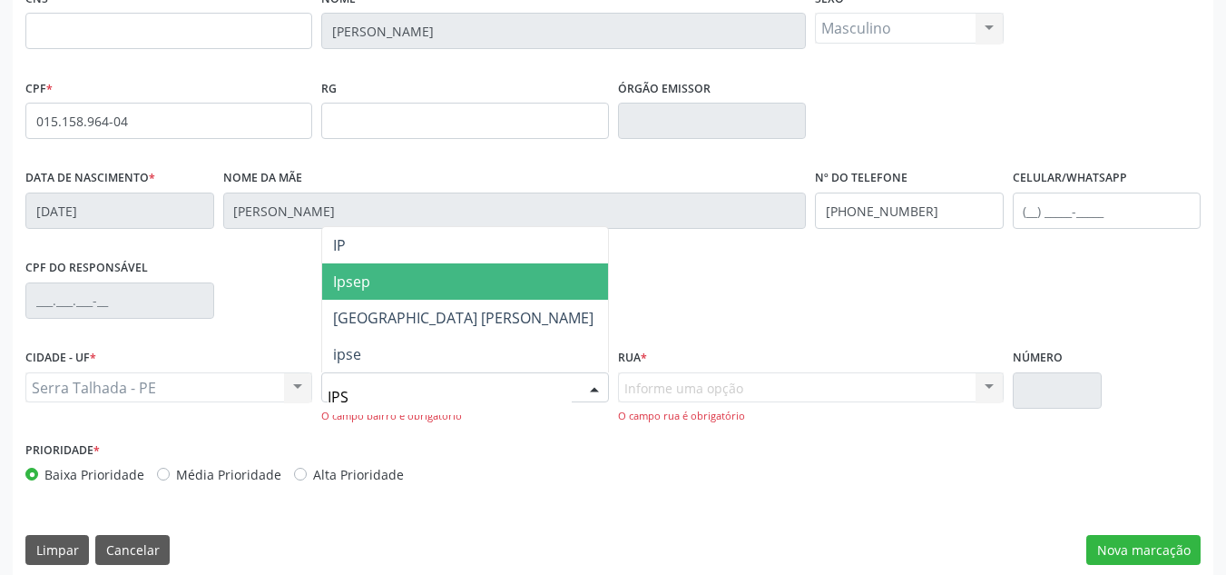
type input "IPSE"
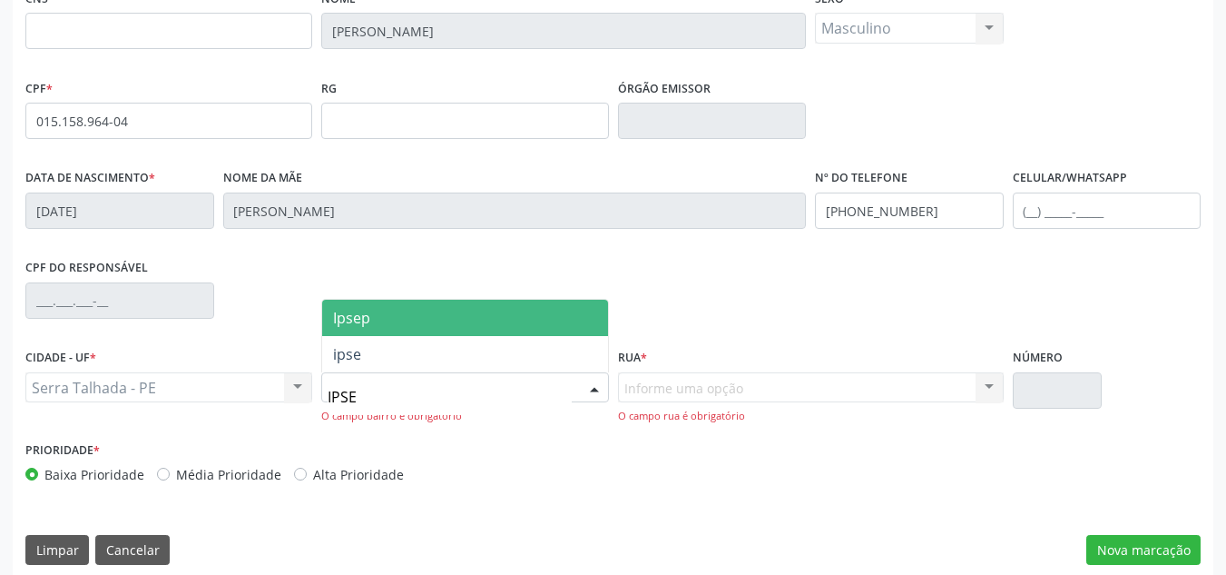
click at [341, 328] on span "Ipsep" at bounding box center [464, 318] width 285 height 36
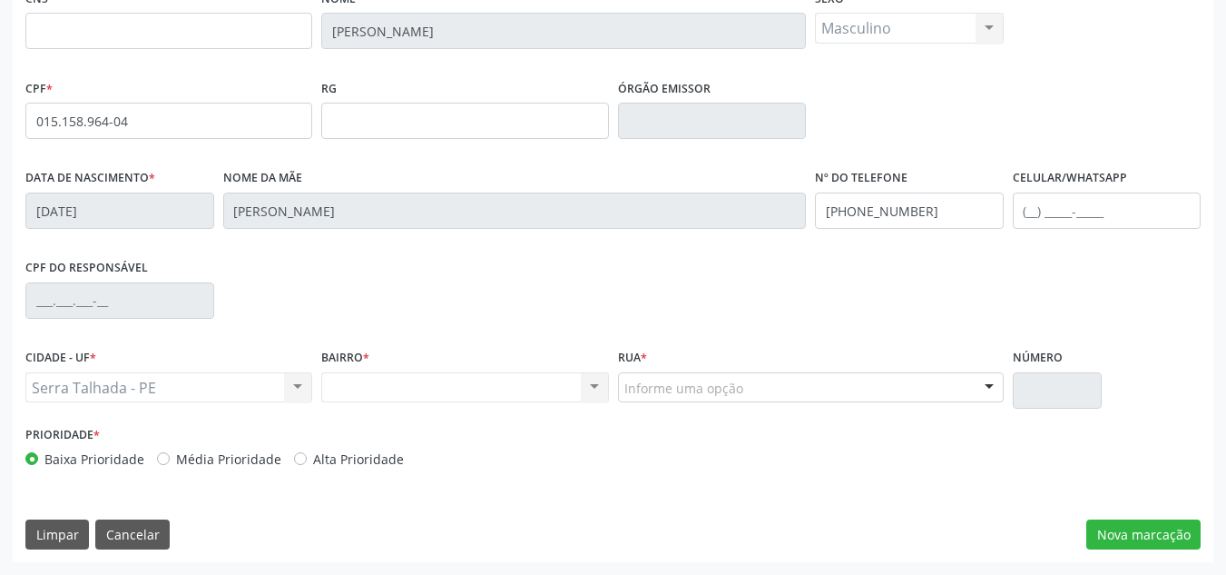
click at [989, 388] on div at bounding box center [989, 388] width 27 height 31
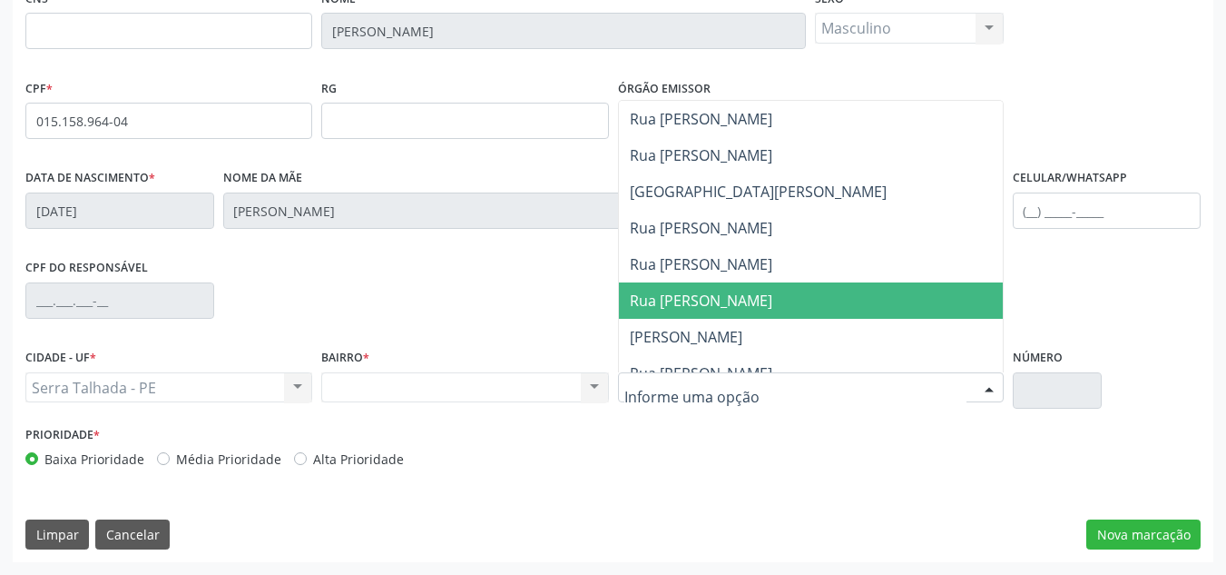
click at [514, 243] on div "Nome da mãe [PERSON_NAME]" at bounding box center [515, 209] width 593 height 90
click at [793, 390] on div at bounding box center [811, 387] width 386 height 31
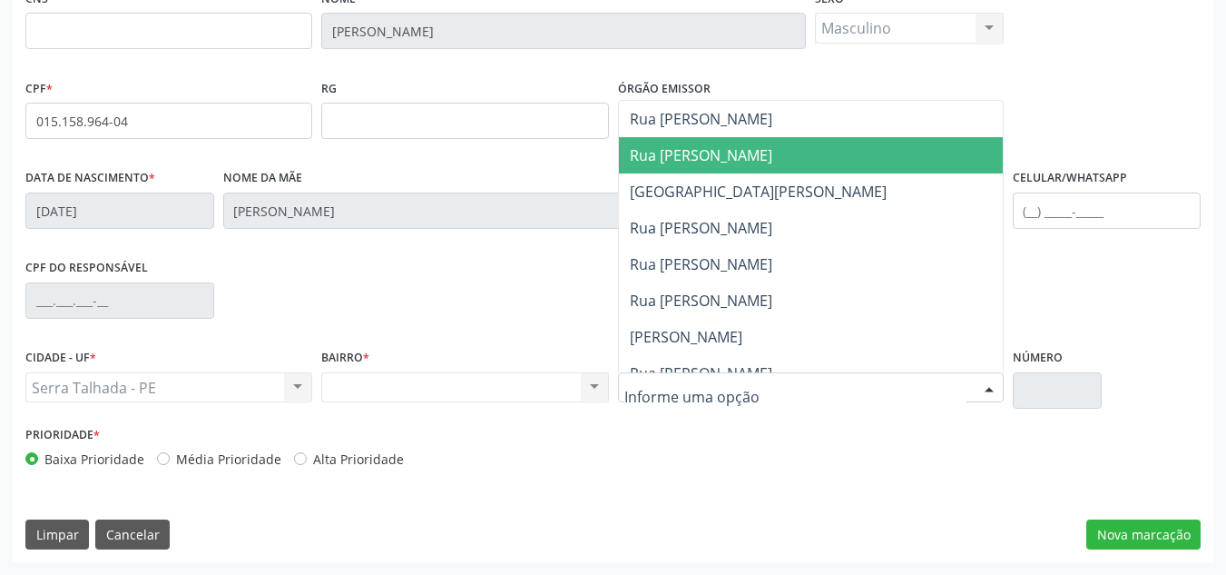
click at [722, 137] on span "Rua [PERSON_NAME]" at bounding box center [811, 155] width 384 height 36
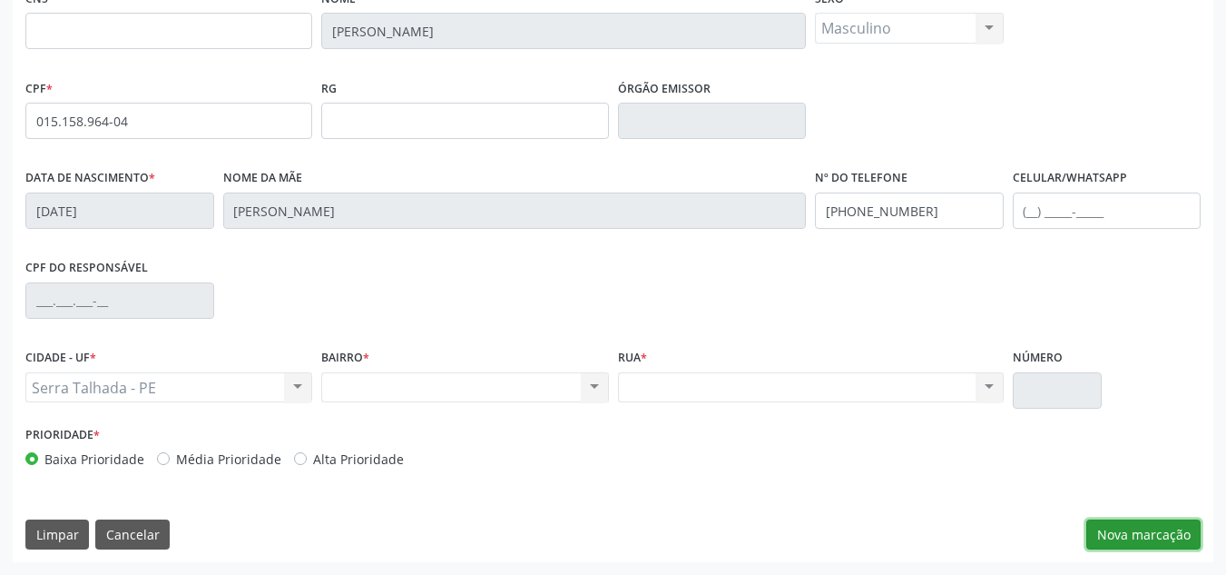
click at [1130, 538] on button "Nova marcação" at bounding box center [1143, 534] width 114 height 31
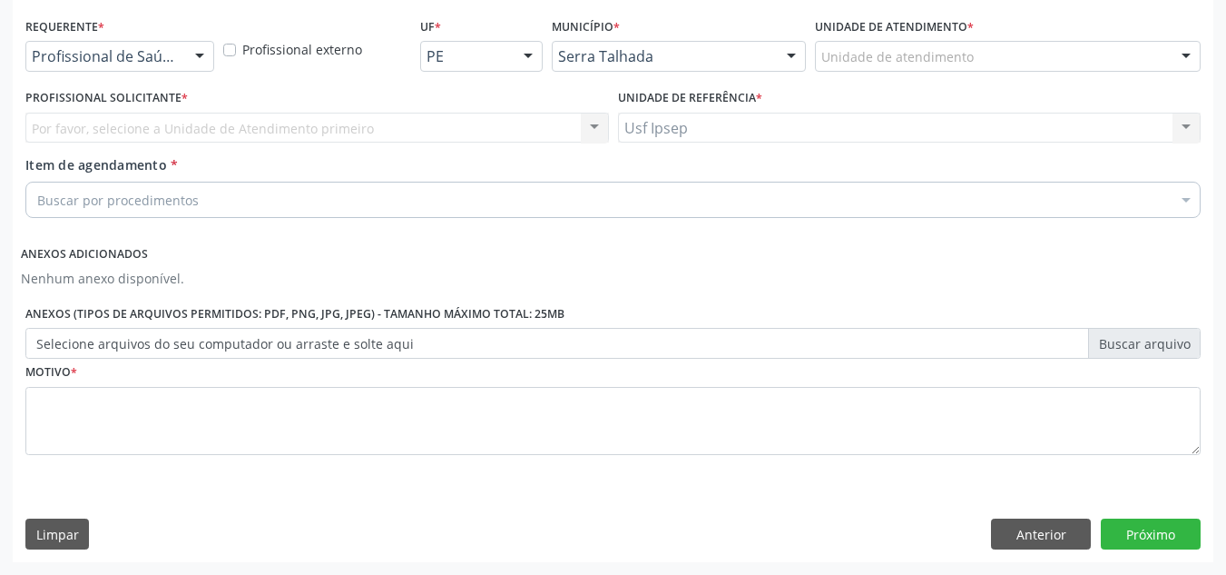
scroll to position [381, 0]
click at [152, 118] on div "Por favor, selecione a Unidade de Atendimento primeiro Nenhum resultado encontr…" at bounding box center [317, 128] width 584 height 31
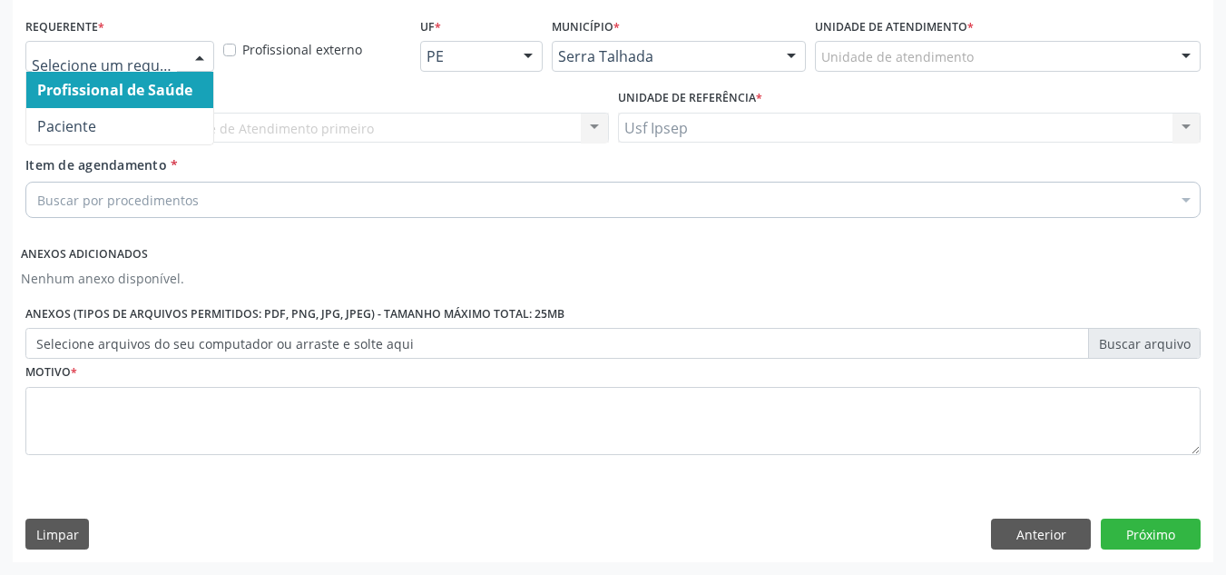
click at [211, 45] on div "Profissional de Saúde Paciente Nenhum resultado encontrado para: " " Não há nen…" at bounding box center [119, 56] width 189 height 31
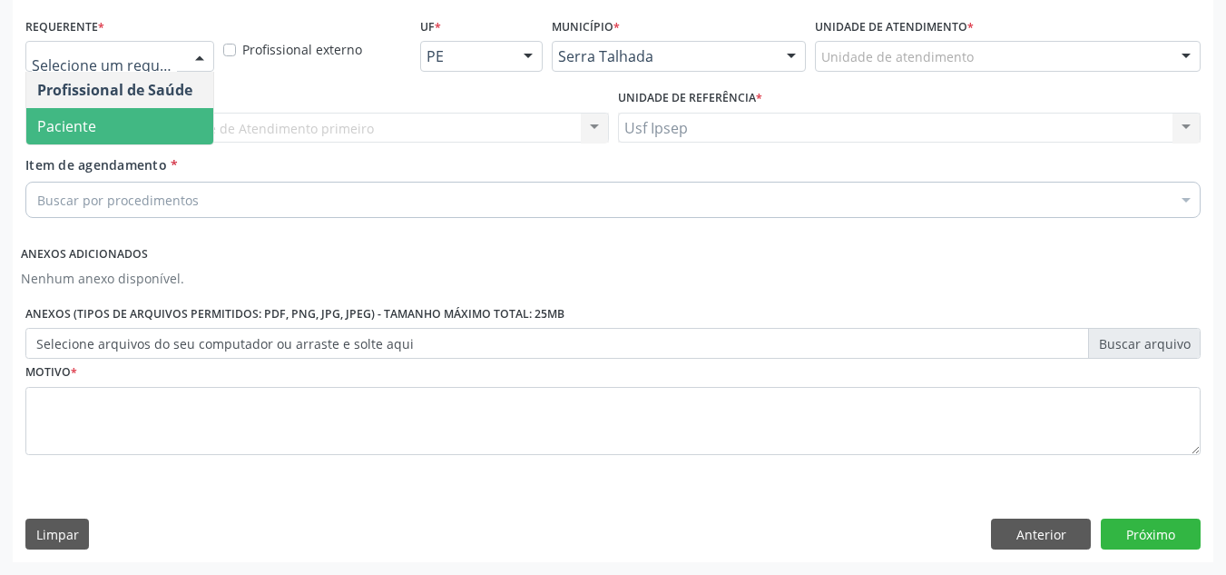
click at [84, 116] on span "Paciente" at bounding box center [66, 126] width 59 height 20
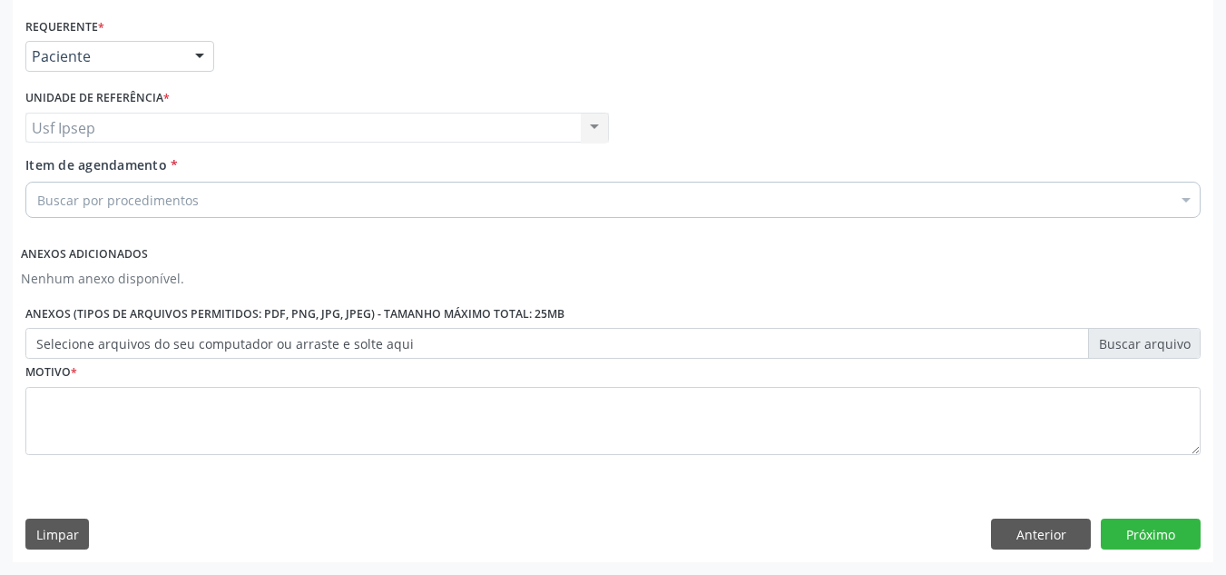
click at [133, 125] on div "Usf Ipsep Usf Ipsep Nenhum resultado encontrado para: " " Não há nenhuma opção …" at bounding box center [317, 128] width 584 height 31
type input "021107033"
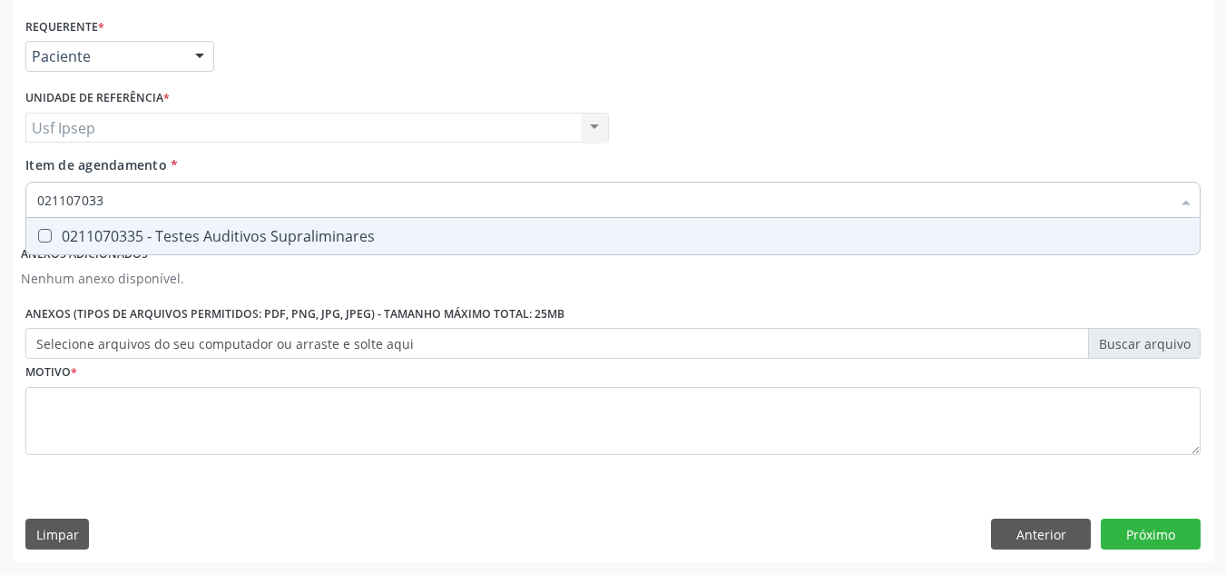
click at [326, 249] on span "0211070335 - Testes Auditivos Supraliminares" at bounding box center [613, 236] width 1174 height 36
checkbox Supraliminares "true"
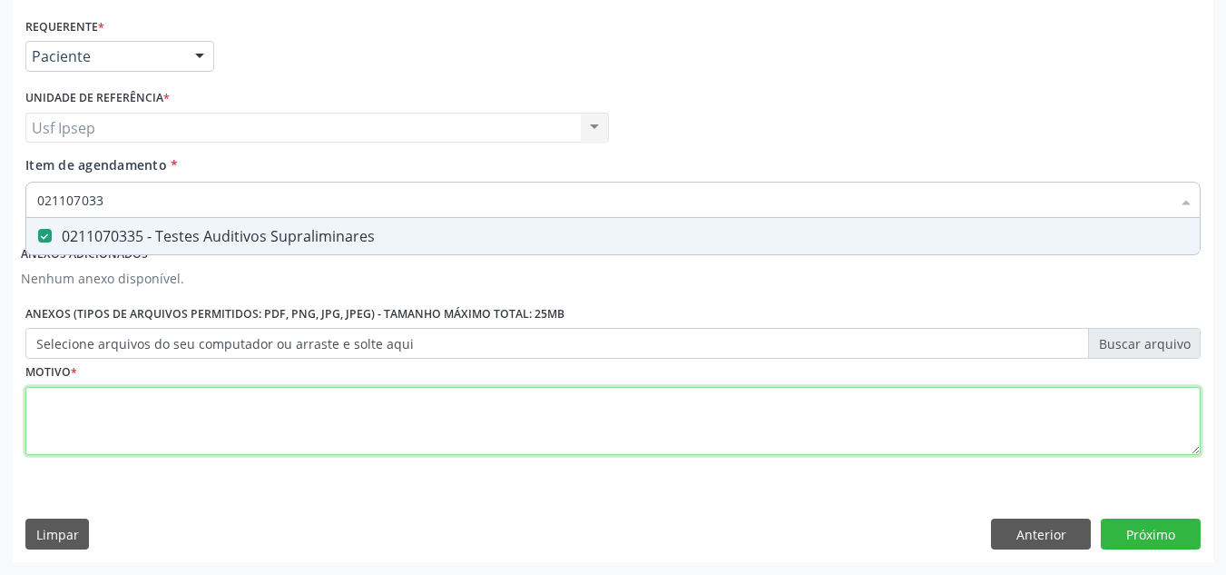
click at [318, 441] on div "Requerente * Paciente Profissional de Saúde Paciente Nenhum resultado encontrad…" at bounding box center [612, 246] width 1175 height 467
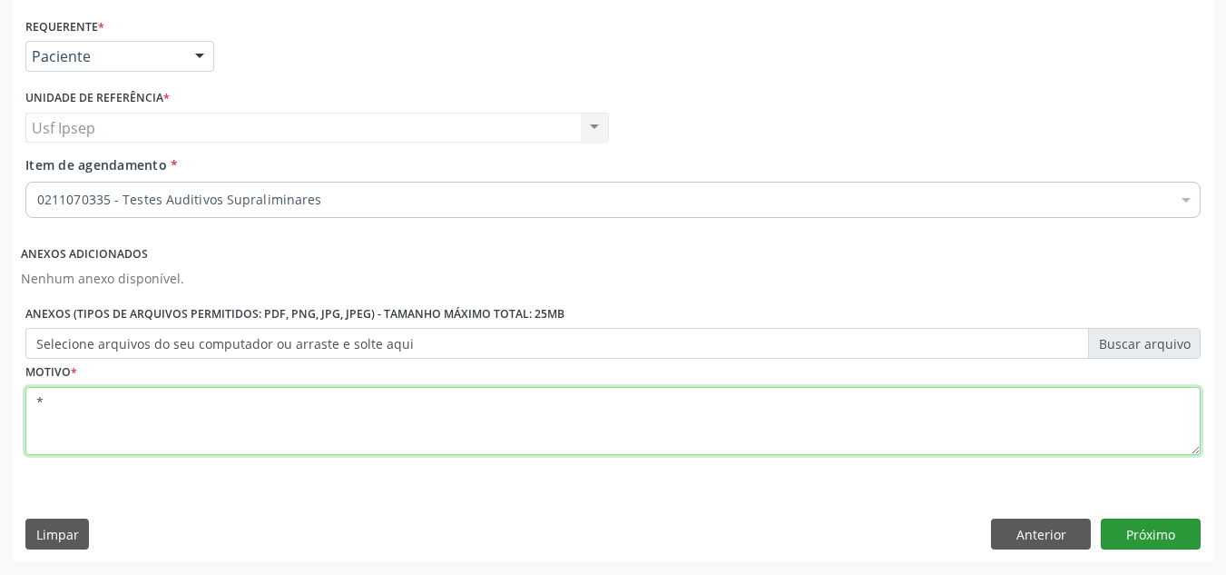
type textarea "*"
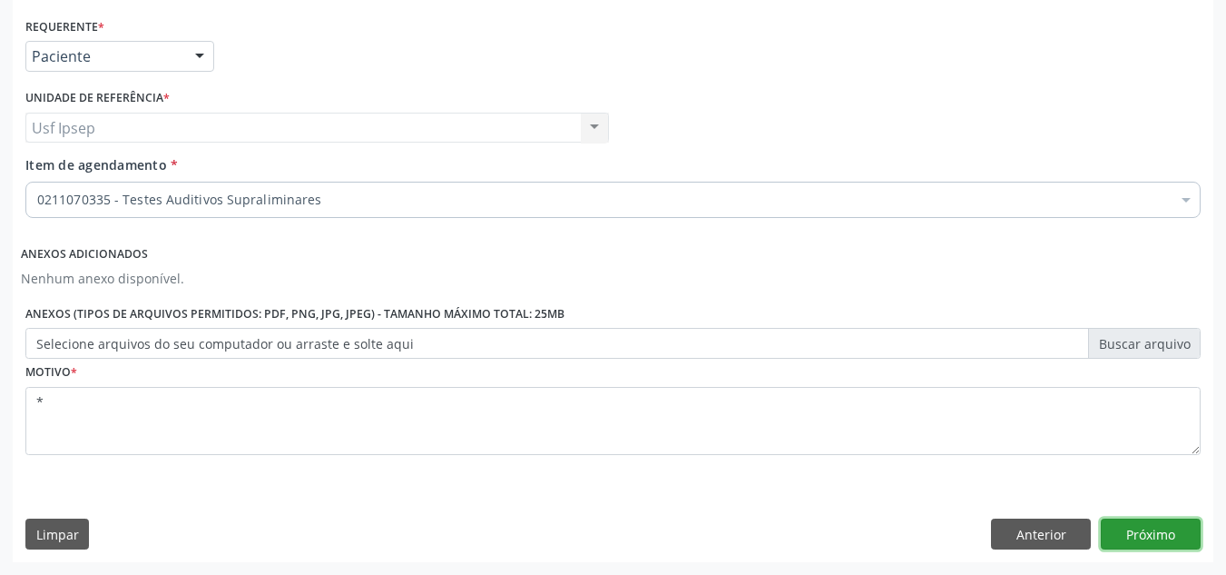
click at [1156, 536] on button "Próximo" at bounding box center [1151, 533] width 100 height 31
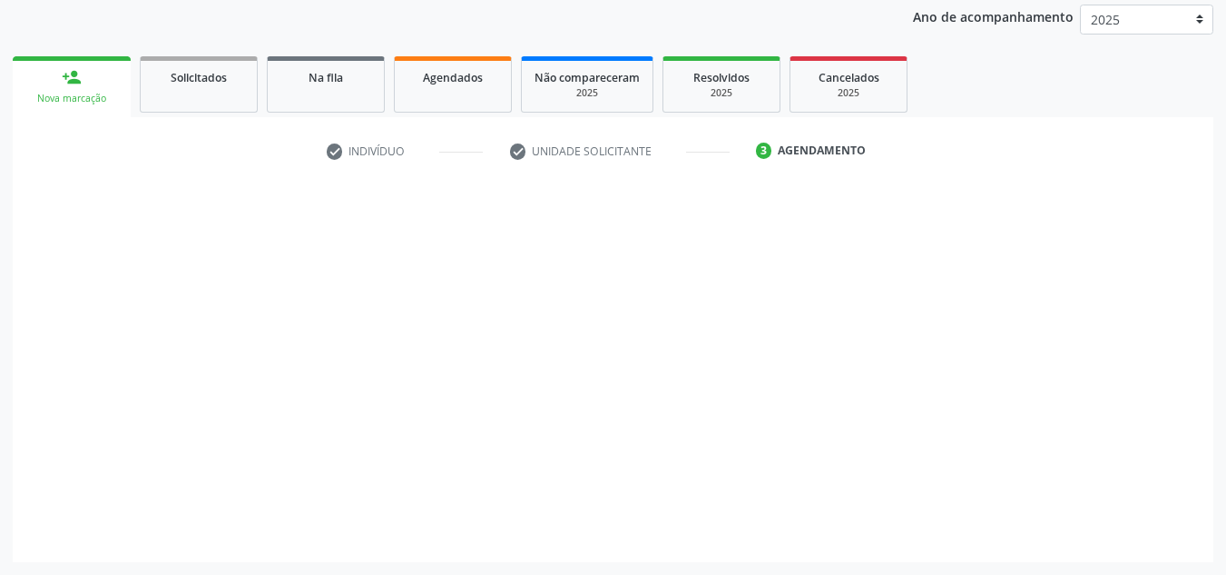
scroll to position [215, 0]
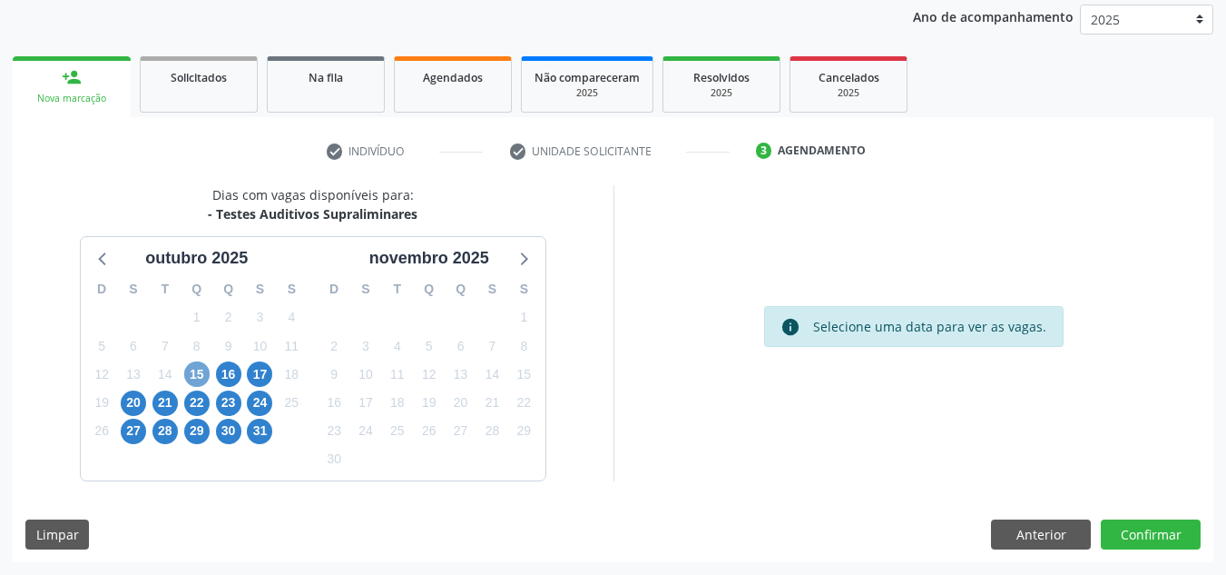
click at [205, 378] on span "15" at bounding box center [196, 373] width 25 height 25
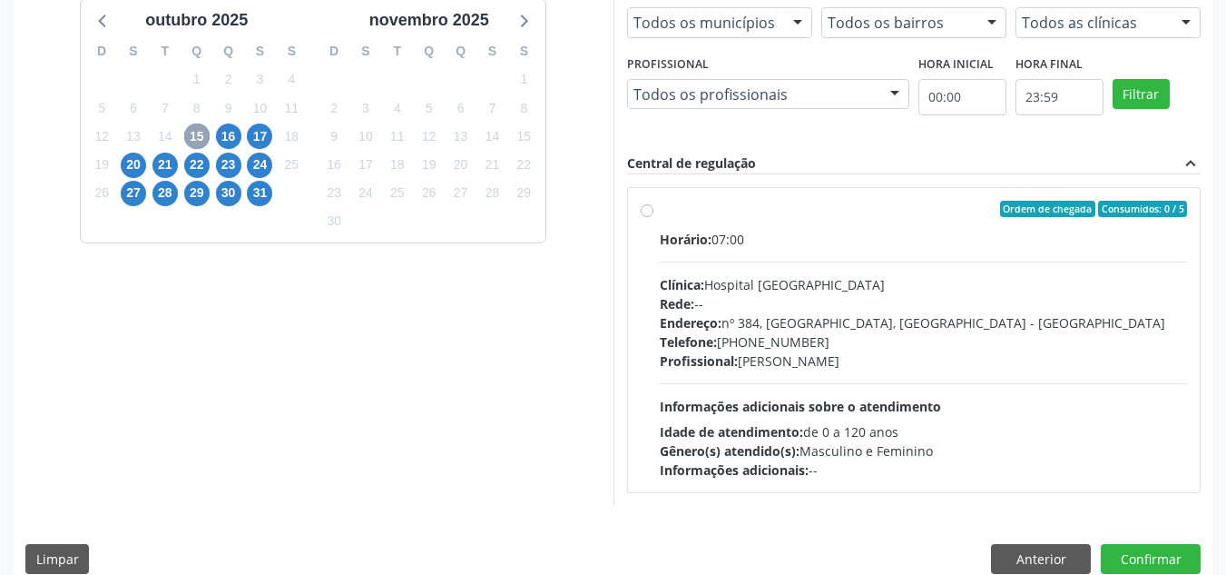
scroll to position [477, 0]
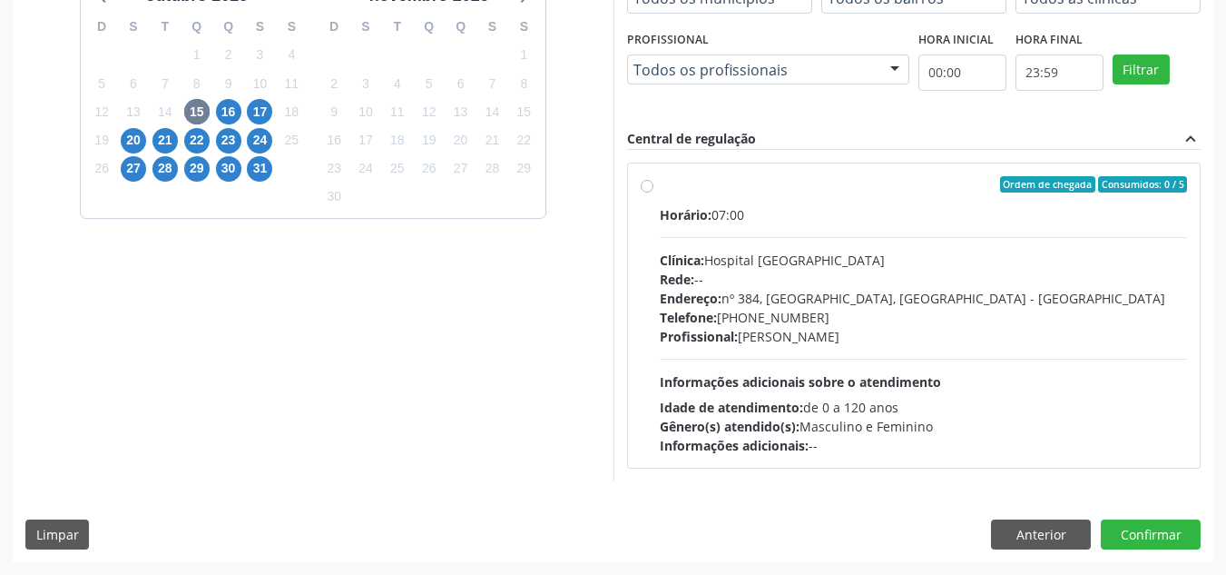
click at [660, 189] on label "Ordem de chegada Consumidos: 0 / 5 Horário: 07:00 Clínica: Hospital [GEOGRAPHIC…" at bounding box center [924, 315] width 528 height 279
click at [643, 189] on input "Ordem de chegada Consumidos: 0 / 5 Horário: 07:00 Clínica: Hospital [GEOGRAPHIC…" at bounding box center [647, 184] width 13 height 16
radio input "true"
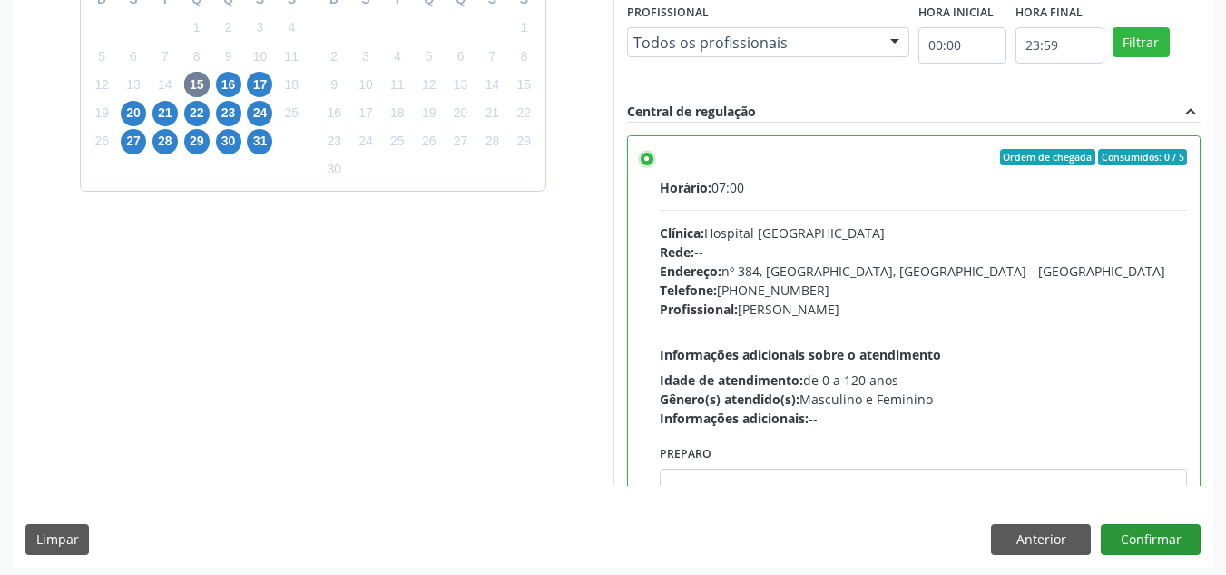
scroll to position [510, 0]
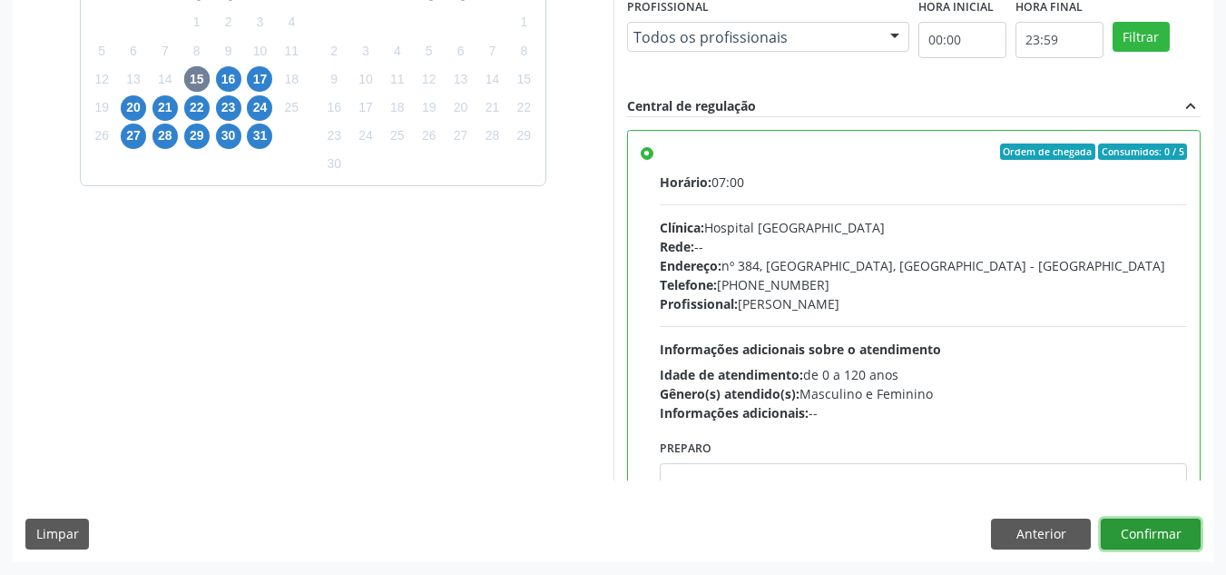
click at [1153, 533] on button "Confirmar" at bounding box center [1151, 533] width 100 height 31
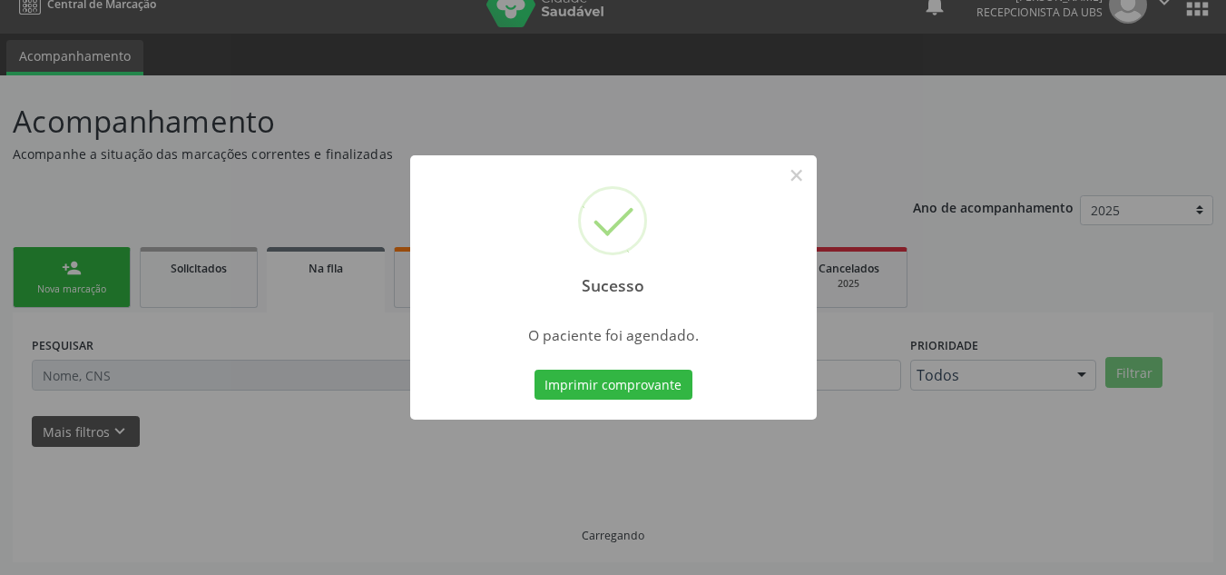
scroll to position [25, 0]
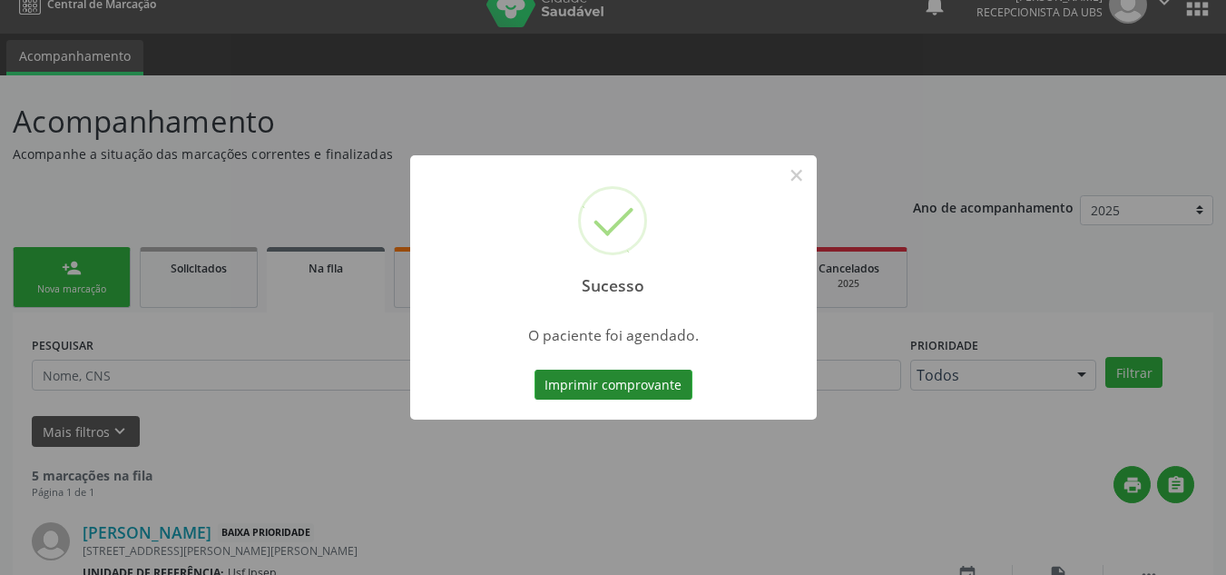
click at [594, 376] on button "Imprimir comprovante" at bounding box center [614, 384] width 158 height 31
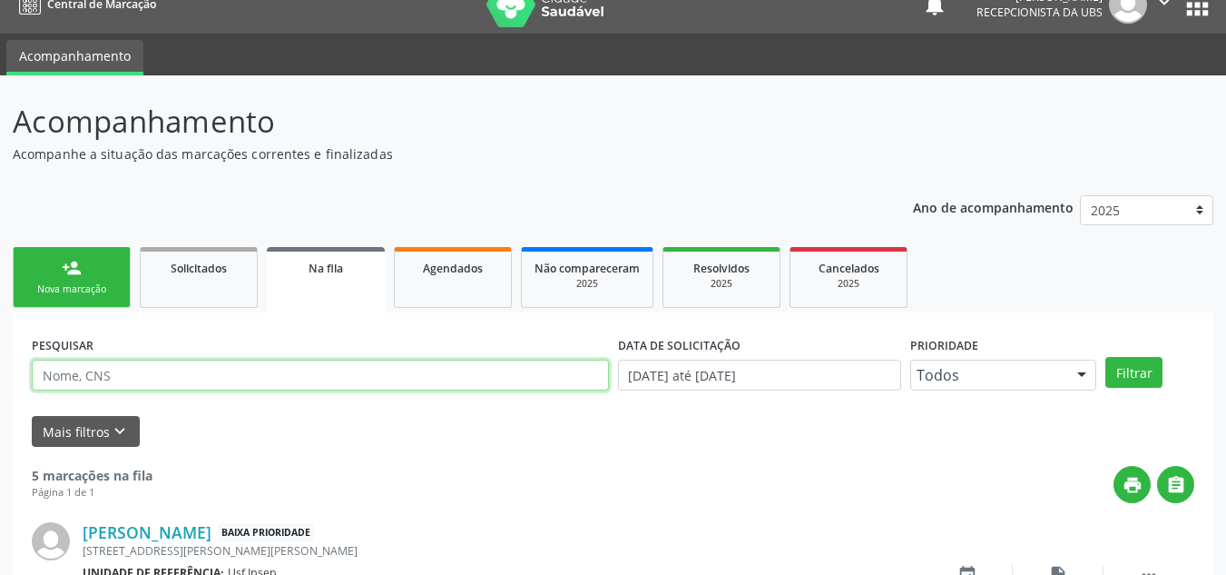
click at [147, 380] on input "text" at bounding box center [320, 374] width 577 height 31
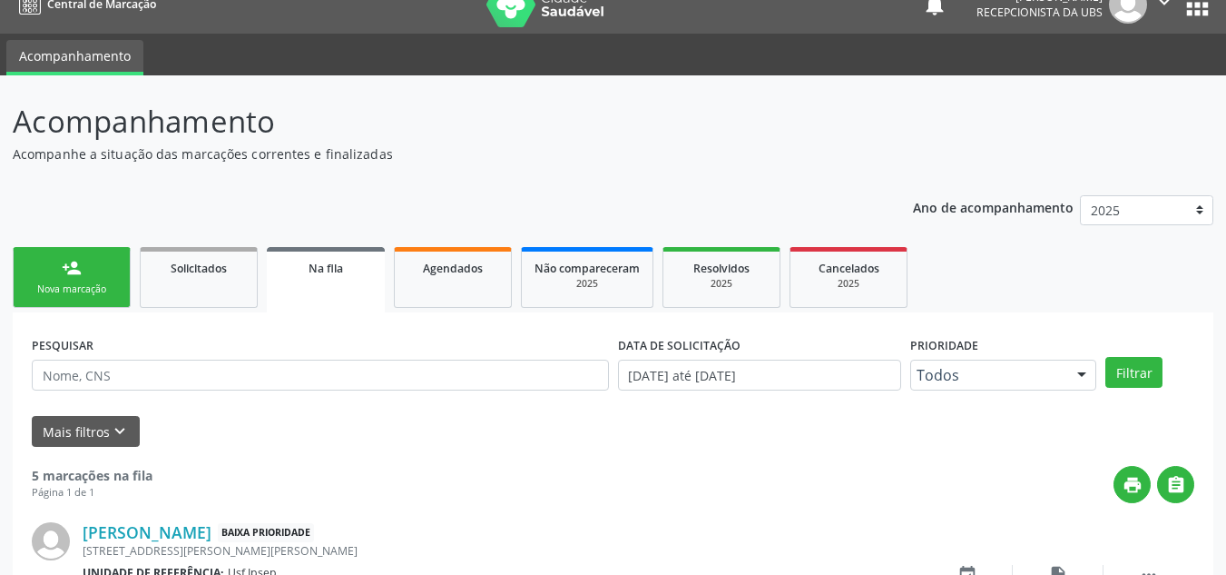
click at [39, 273] on link "person_add Nova marcação" at bounding box center [72, 277] width 118 height 61
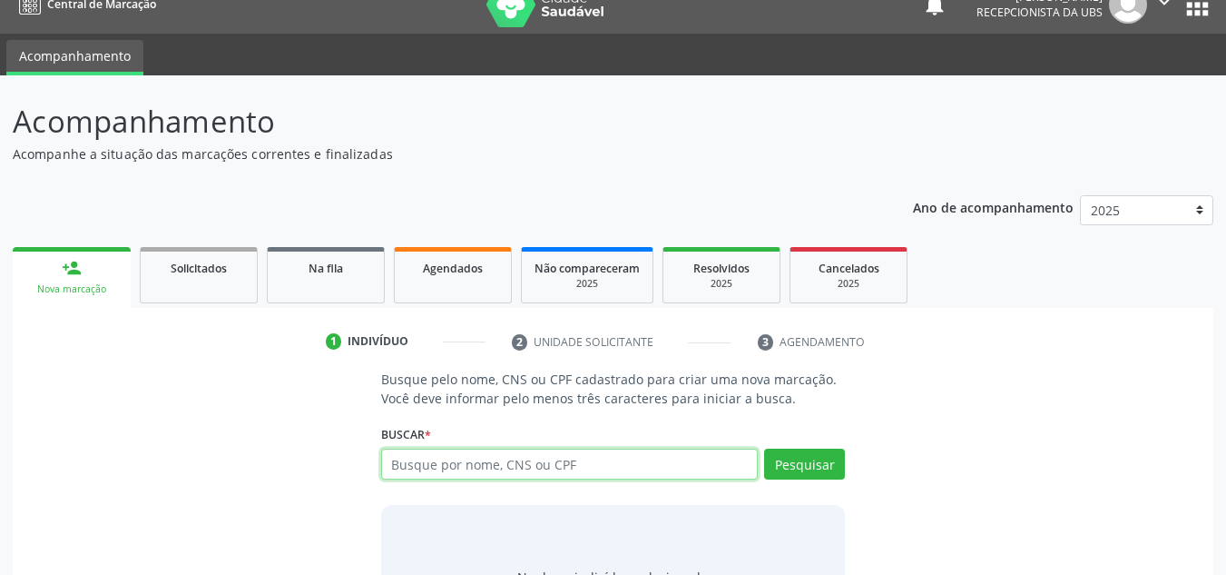
click at [446, 463] on input "text" at bounding box center [570, 463] width 378 height 31
type input "[PERSON_NAME]"
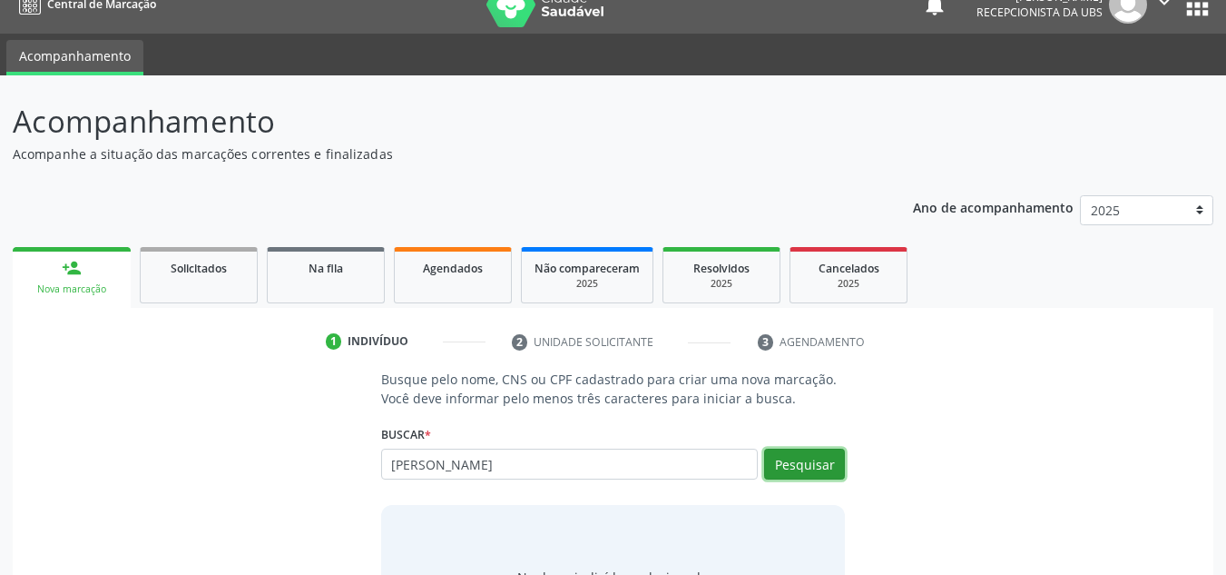
click at [824, 467] on button "Pesquisar" at bounding box center [804, 463] width 81 height 31
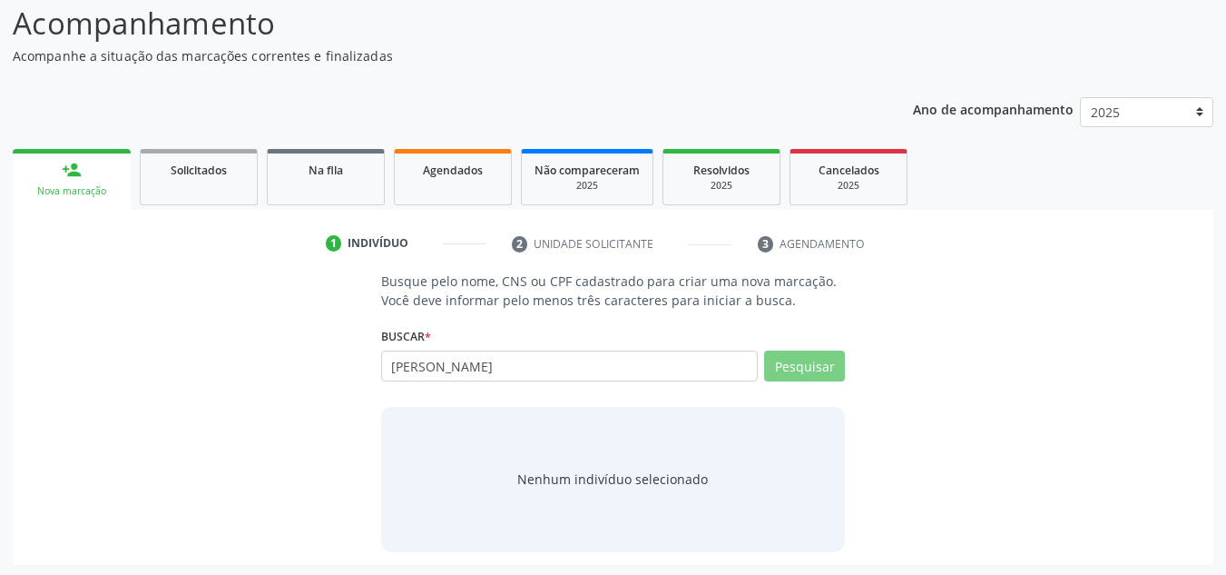
scroll to position [125, 0]
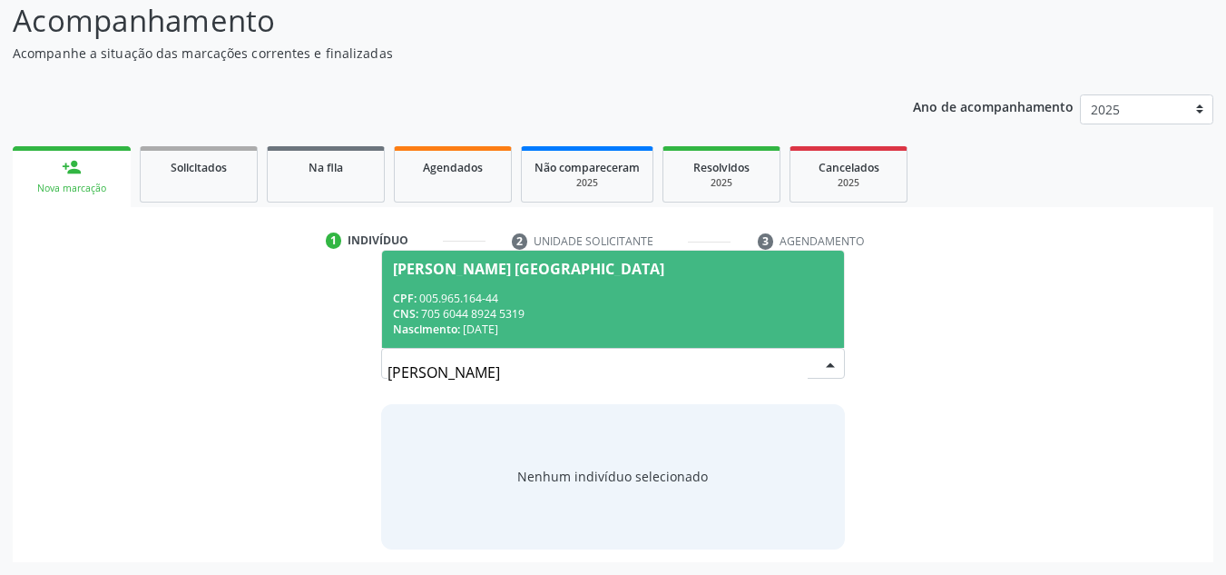
click at [530, 270] on div "[PERSON_NAME] [GEOGRAPHIC_DATA]" at bounding box center [528, 268] width 271 height 15
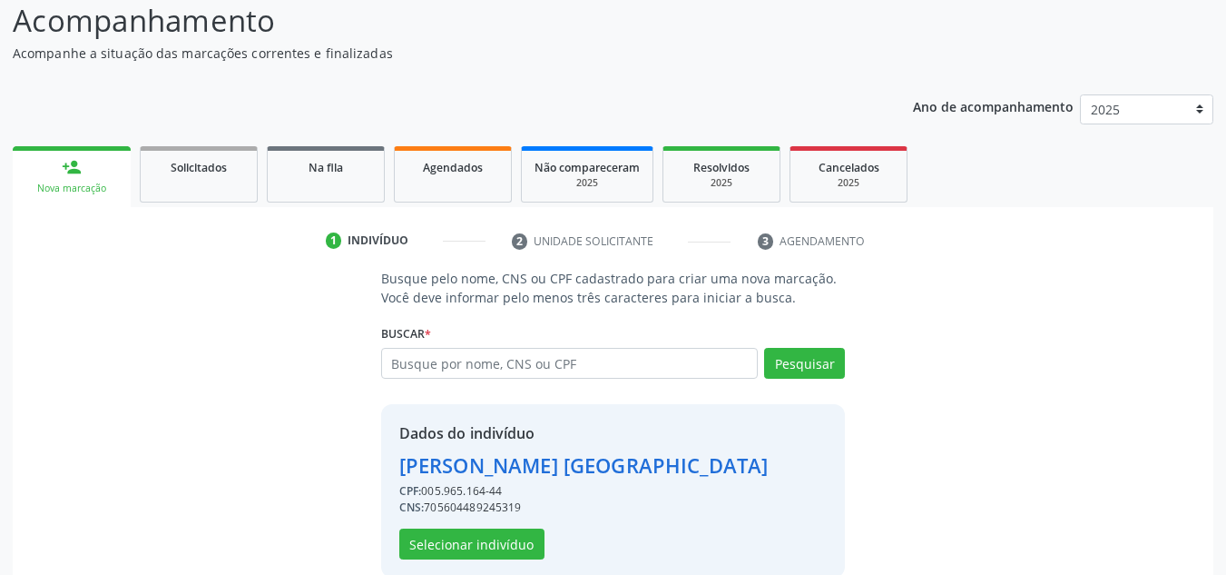
scroll to position [153, 0]
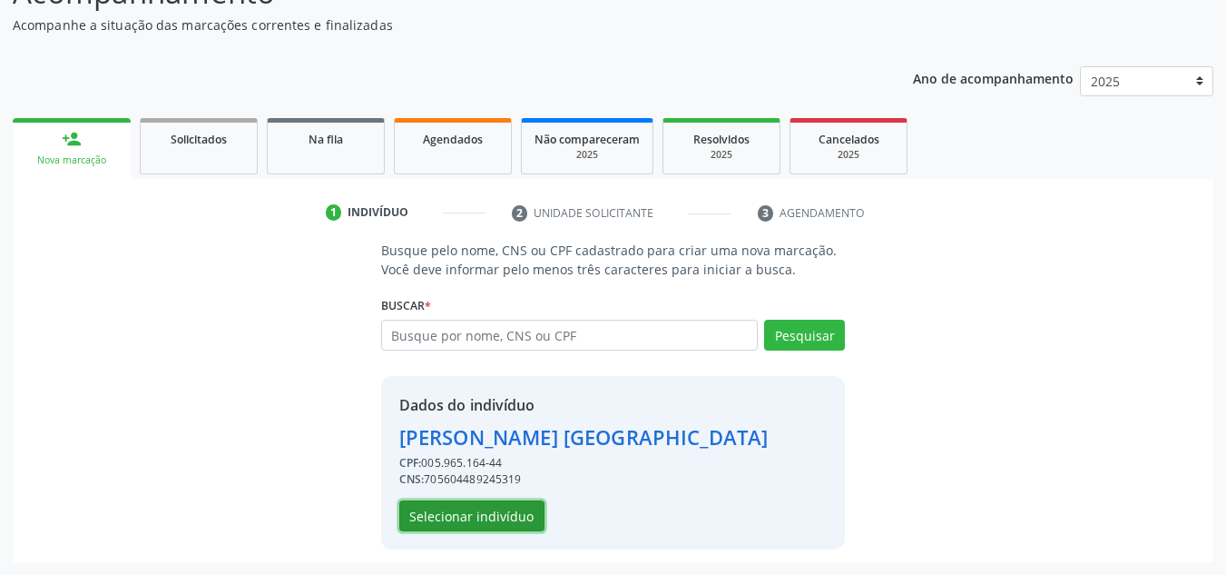
click at [498, 512] on button "Selecionar indivíduo" at bounding box center [471, 515] width 145 height 31
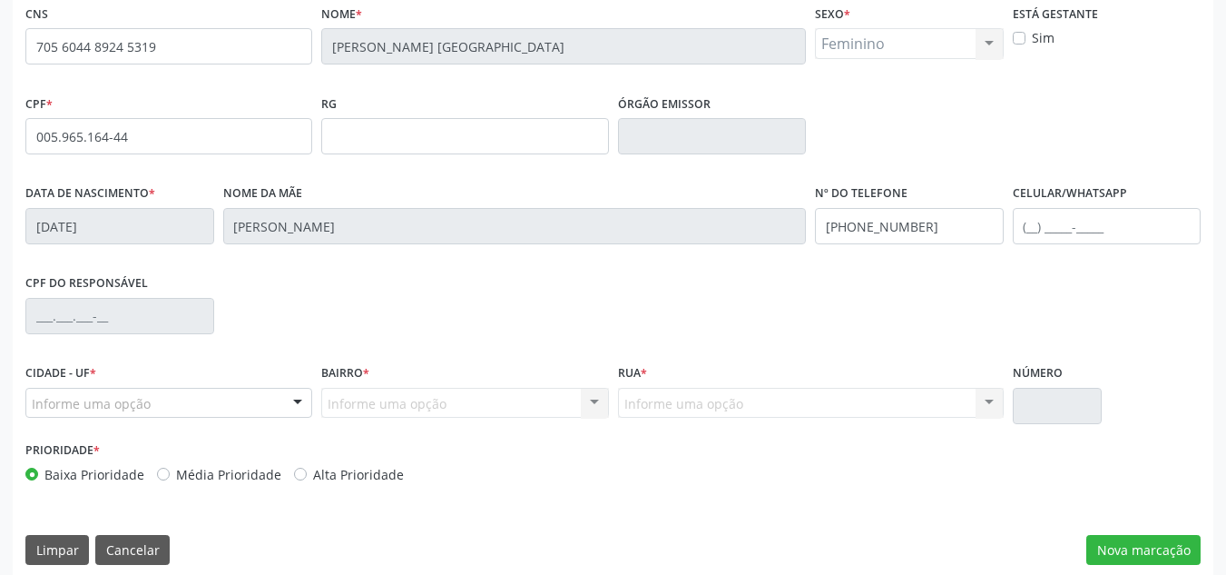
scroll to position [409, 0]
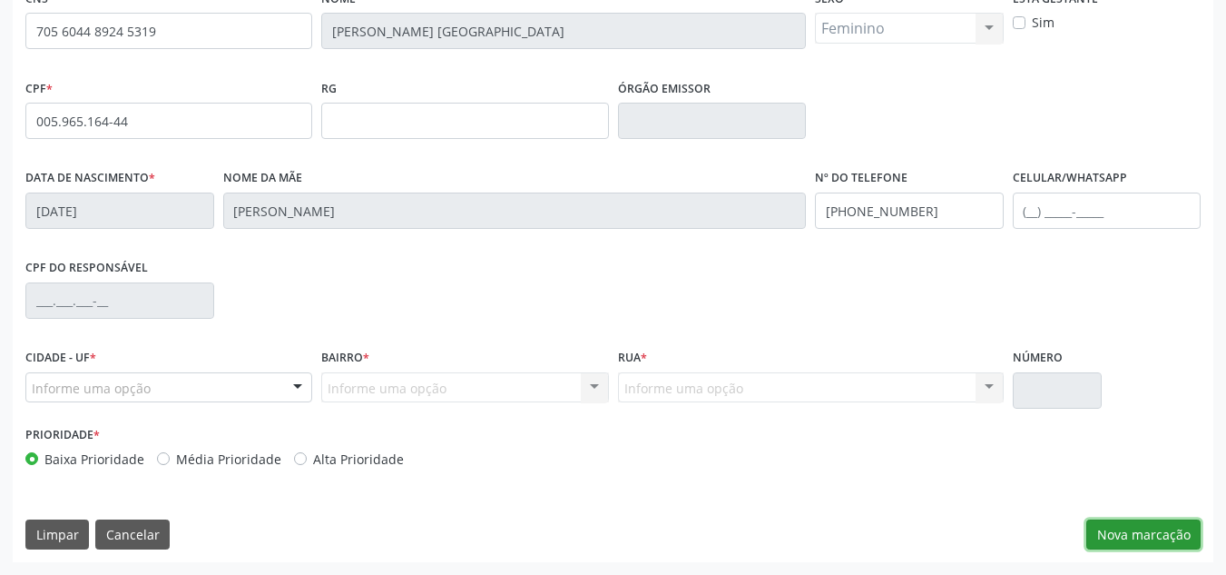
click at [1131, 545] on button "Nova marcação" at bounding box center [1143, 534] width 114 height 31
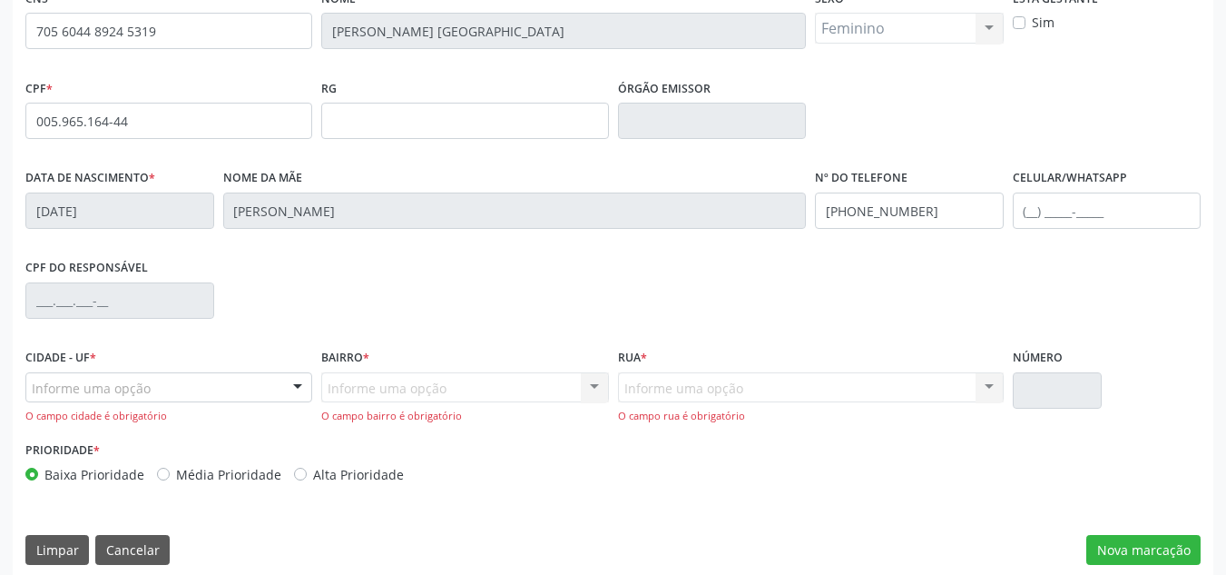
click at [268, 388] on div "Informe uma opção" at bounding box center [168, 387] width 287 height 31
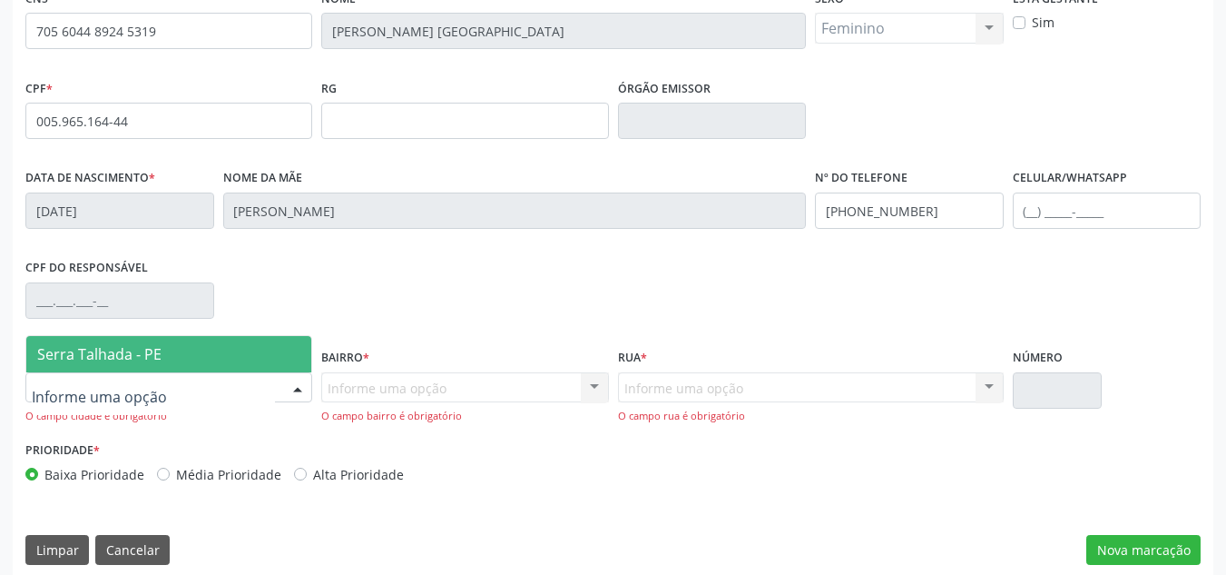
drag, startPoint x: 152, startPoint y: 378, endPoint x: 152, endPoint y: 364, distance: 13.6
click at [152, 378] on input "text" at bounding box center [153, 396] width 243 height 36
click at [160, 352] on span "Serra Talhada - PE" at bounding box center [99, 354] width 124 height 20
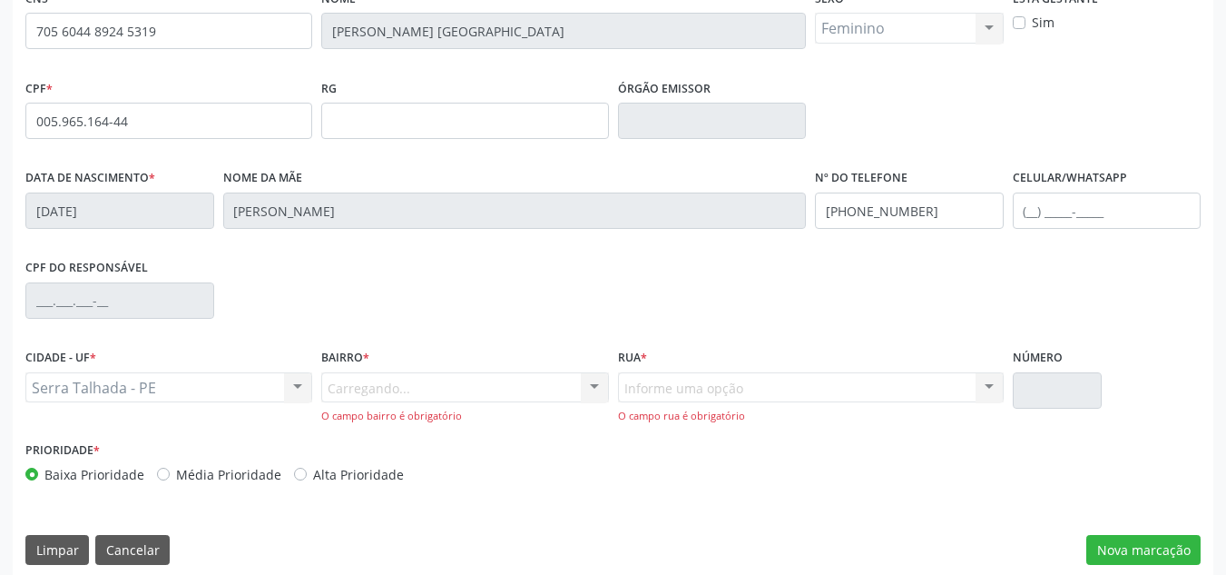
click at [479, 368] on div "Bairro * [GEOGRAPHIC_DATA]... Nenhum resultado encontrado para: " " Nenhuma opç…" at bounding box center [464, 384] width 287 height 80
click at [479, 388] on div "Carregando... Nenhum resultado encontrado para: " " Nenhuma opção encontrada. D…" at bounding box center [464, 398] width 287 height 52
click at [479, 388] on div "Informe uma opção" at bounding box center [464, 387] width 287 height 31
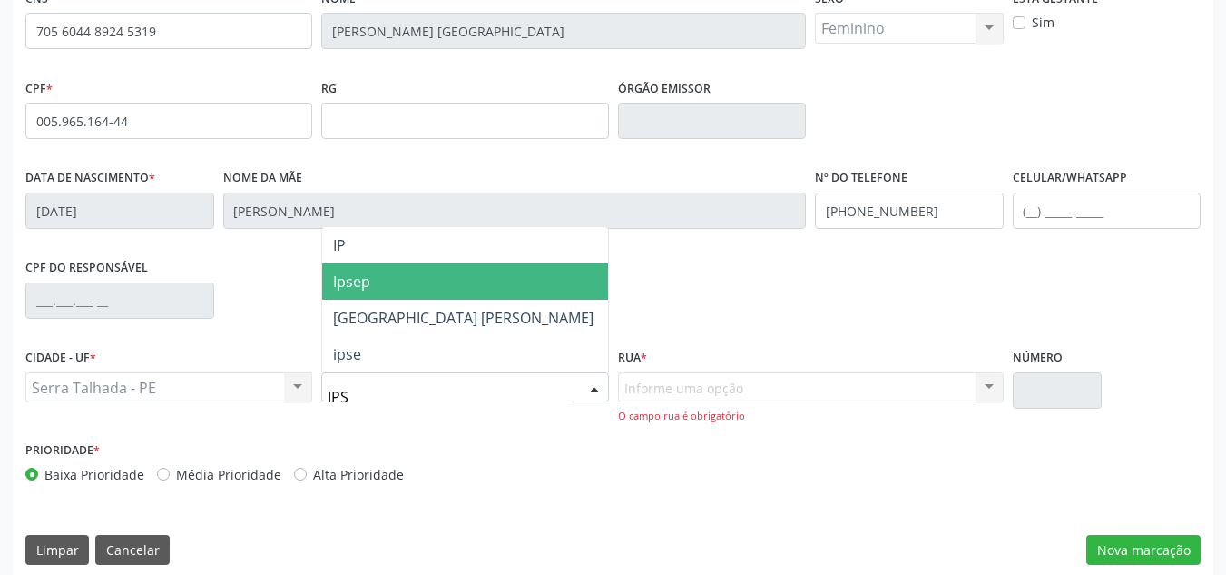
type input "IPSE"
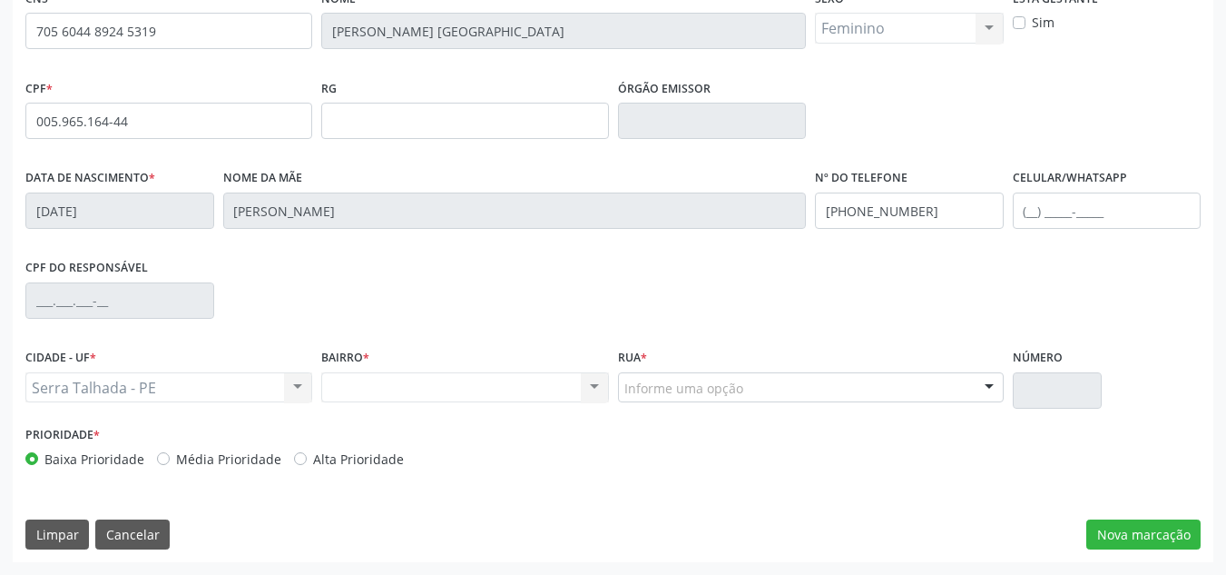
click at [465, 393] on div "Nenhum resultado encontrado para: " " Não há nenhuma opção para ser exibida." at bounding box center [464, 387] width 287 height 31
click at [469, 393] on div "Nenhum resultado encontrado para: " " Não há nenhuma opção para ser exibida." at bounding box center [464, 387] width 287 height 31
click at [588, 394] on div "Nenhum resultado encontrado para: " " Não há nenhuma opção para ser exibida." at bounding box center [464, 387] width 287 height 31
click at [729, 413] on div "Rua * Informe uma opção [GEOGRAPHIC_DATA] Lins [GEOGRAPHIC_DATA][PERSON_NAME] […" at bounding box center [811, 382] width 395 height 77
click at [732, 398] on div "Informe uma opção" at bounding box center [811, 387] width 386 height 31
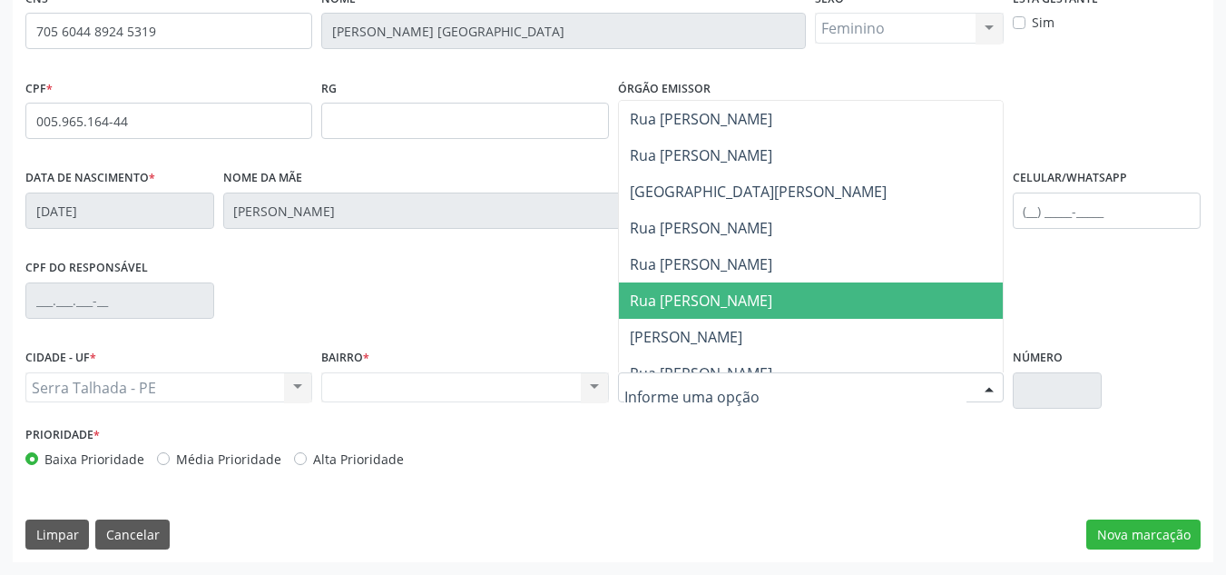
click at [722, 309] on span "Rua [PERSON_NAME]" at bounding box center [701, 300] width 142 height 20
